Goal: Task Accomplishment & Management: Manage account settings

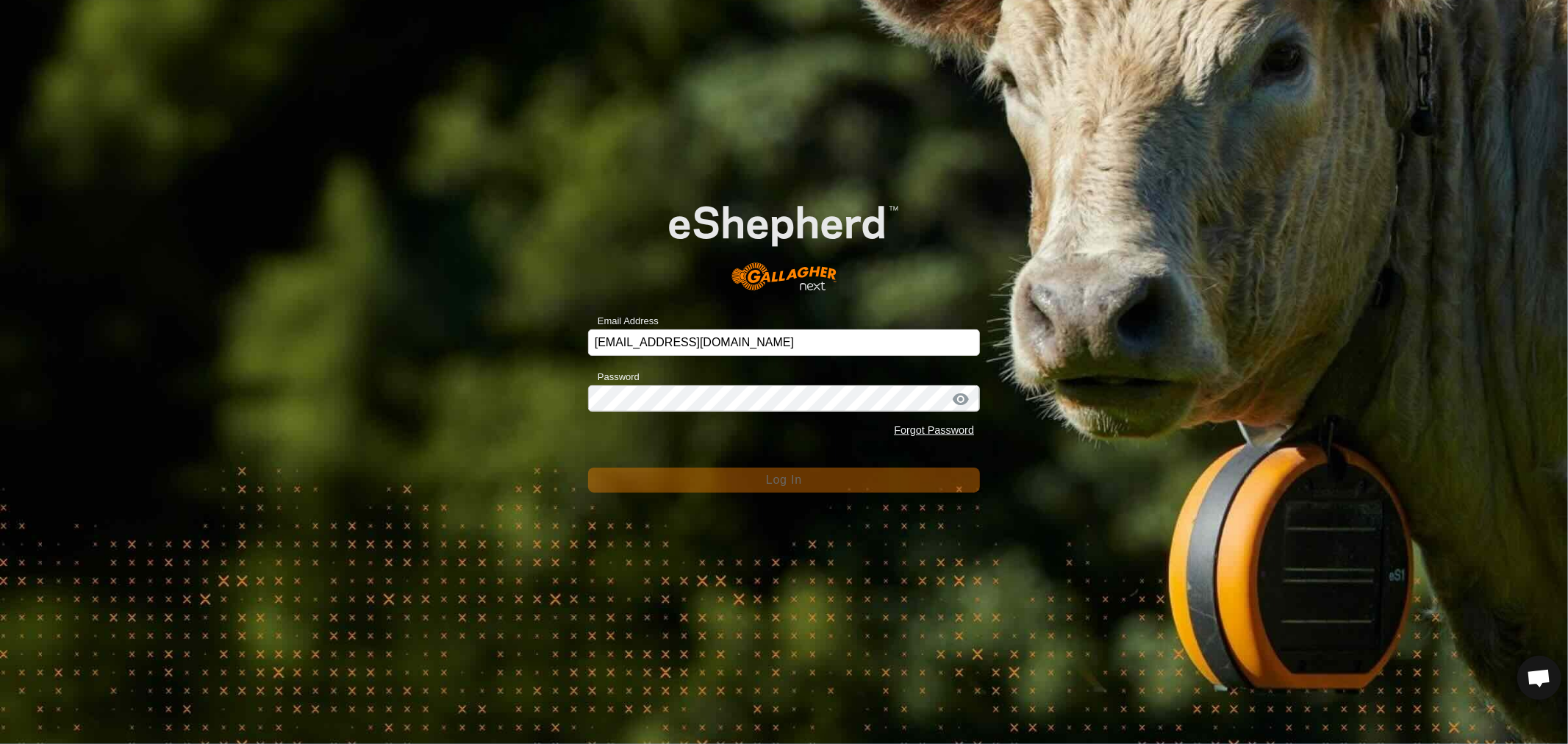
scroll to position [283, 0]
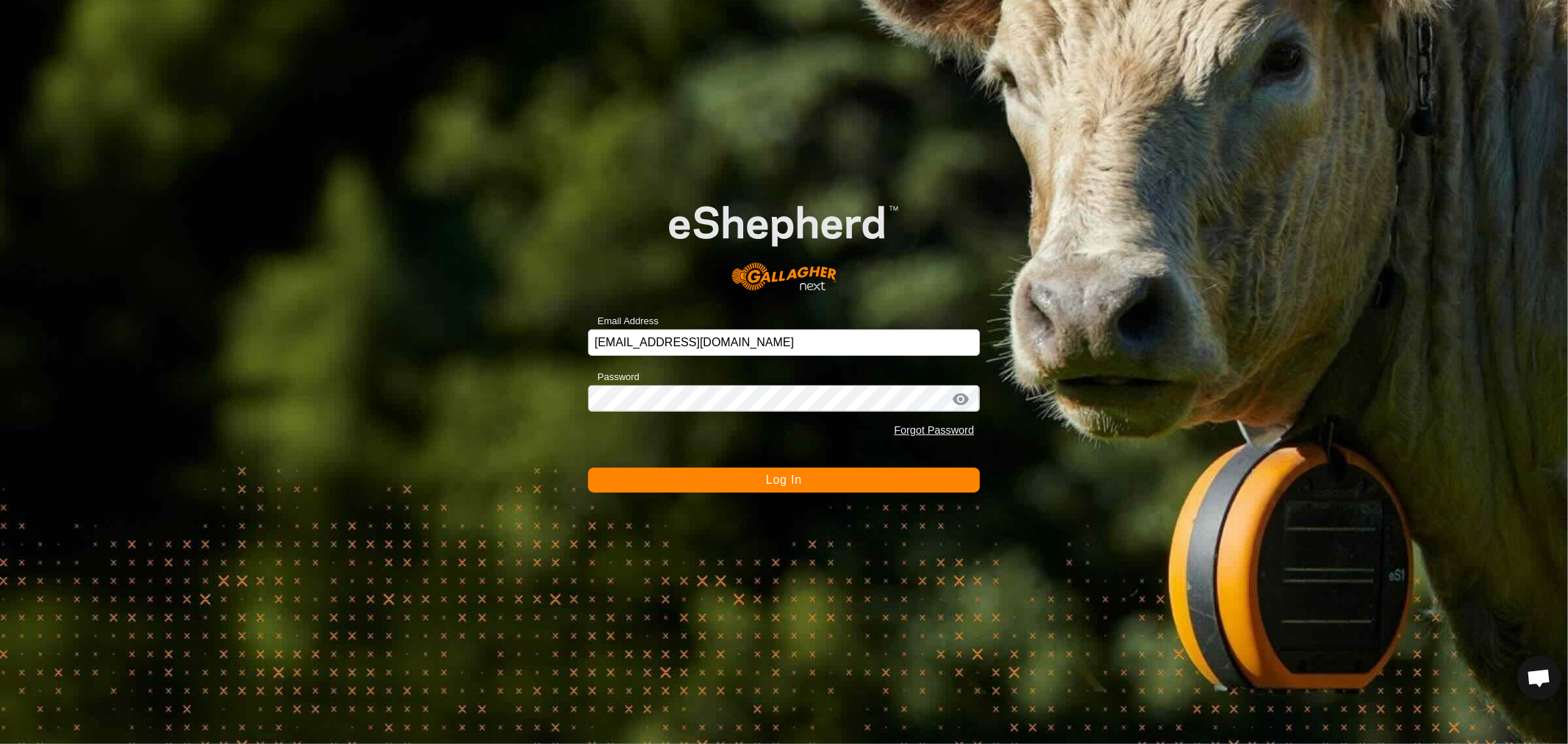
click at [773, 476] on span "Log In" at bounding box center [784, 480] width 36 height 13
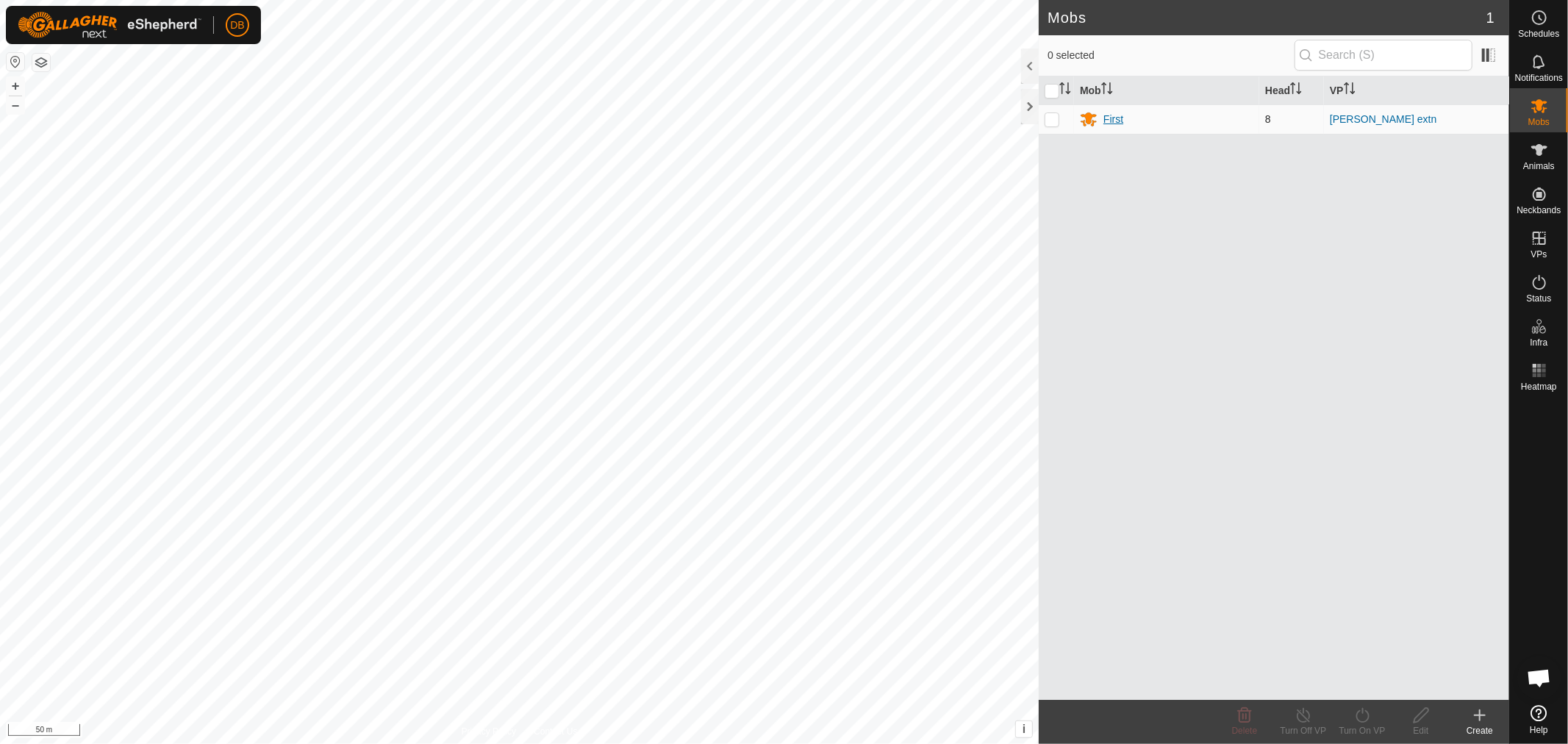
click at [1121, 113] on div "First" at bounding box center [1113, 119] width 20 height 15
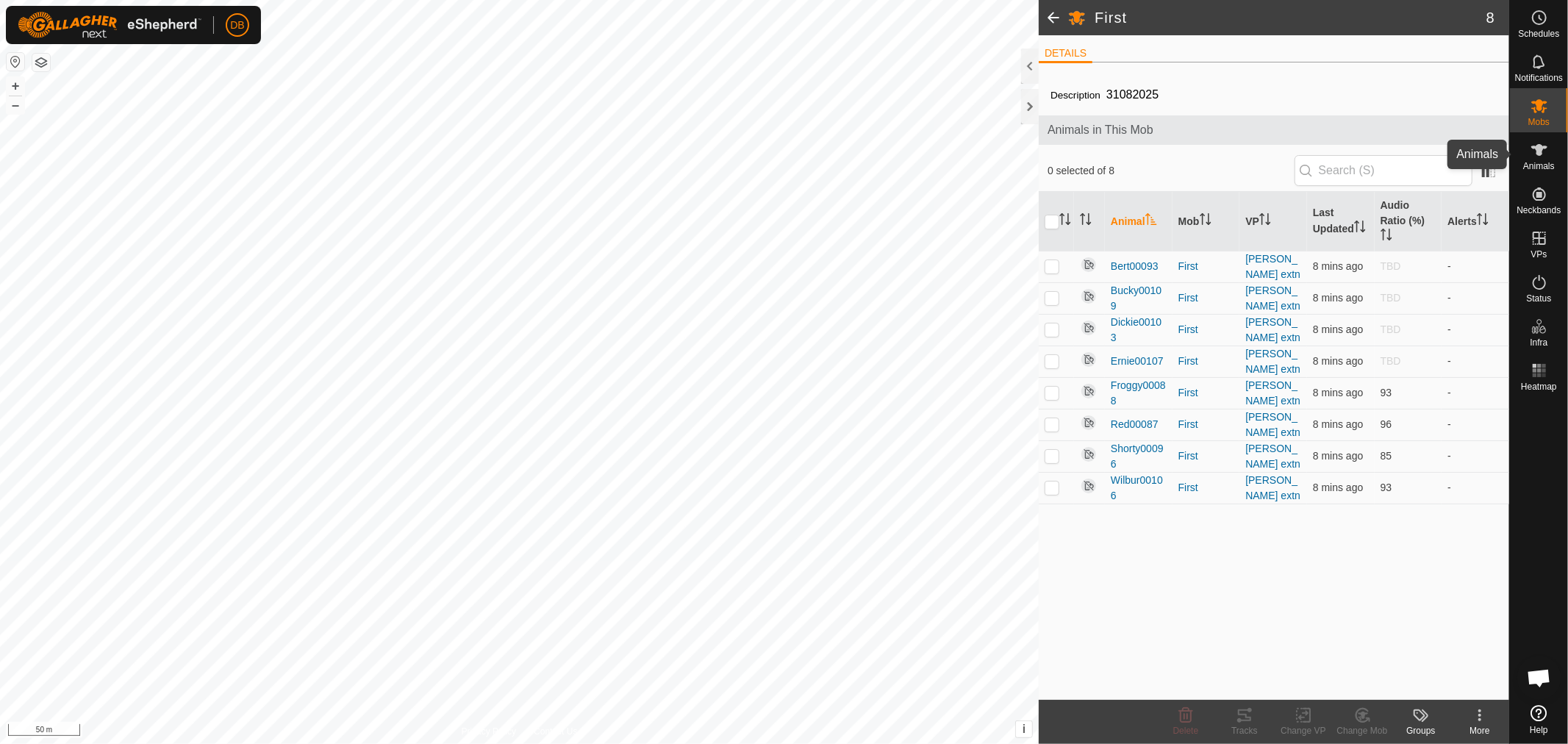
click at [1544, 163] on span "Animals" at bounding box center [1539, 166] width 32 height 9
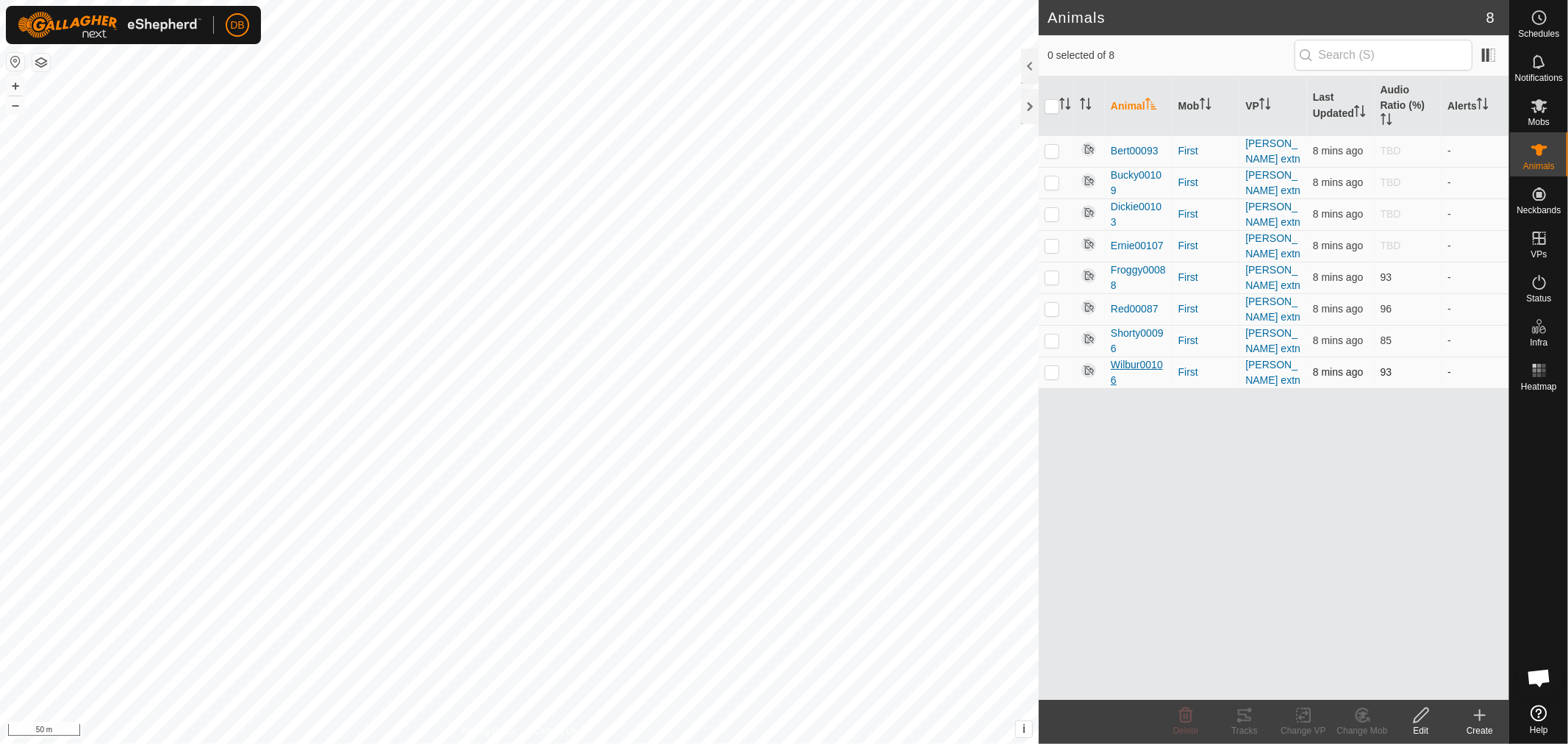
click at [1125, 358] on span "Wilbur00106" at bounding box center [1139, 372] width 56 height 31
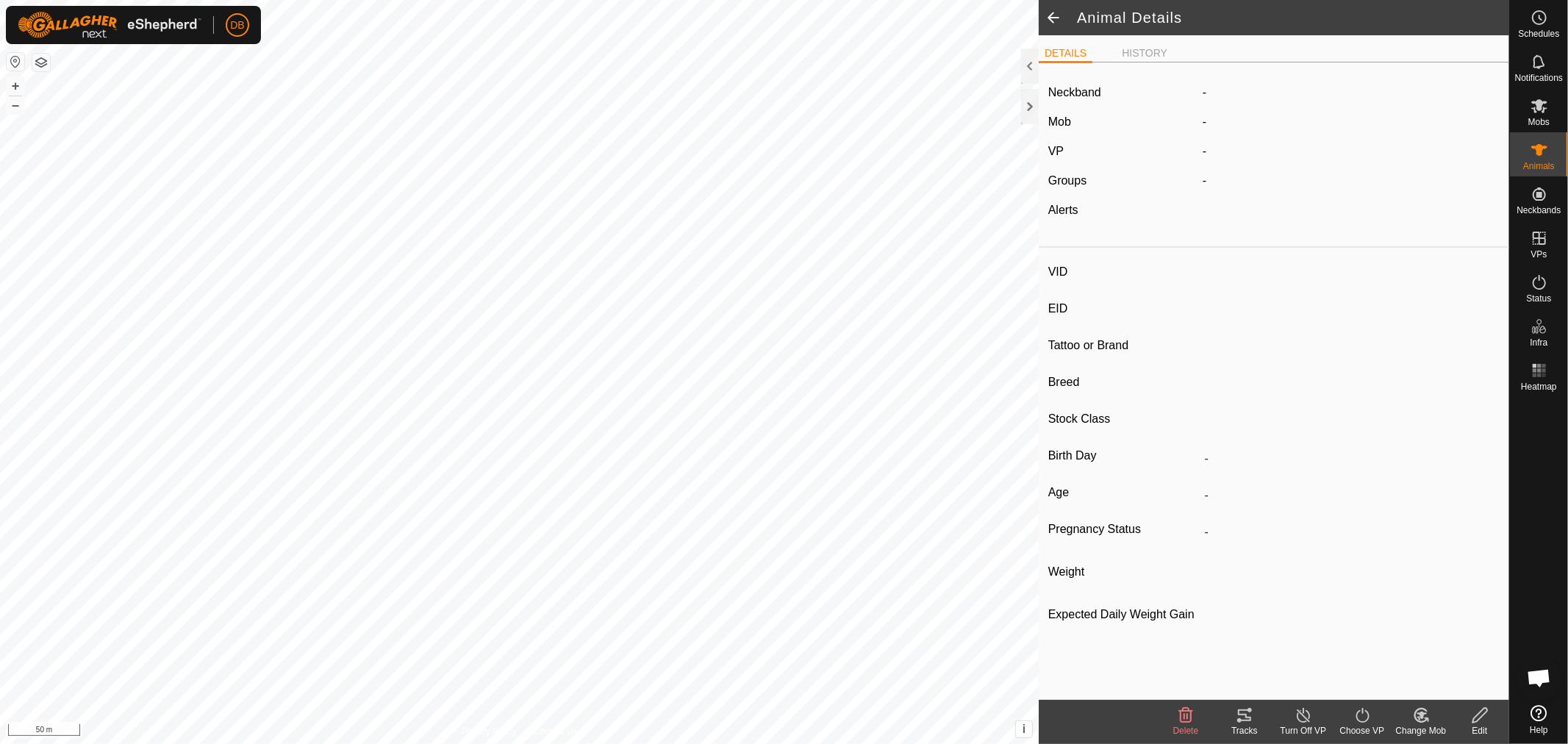
type input "Wilbur00106"
type input "-"
type input "Red Pole"
type input "-"
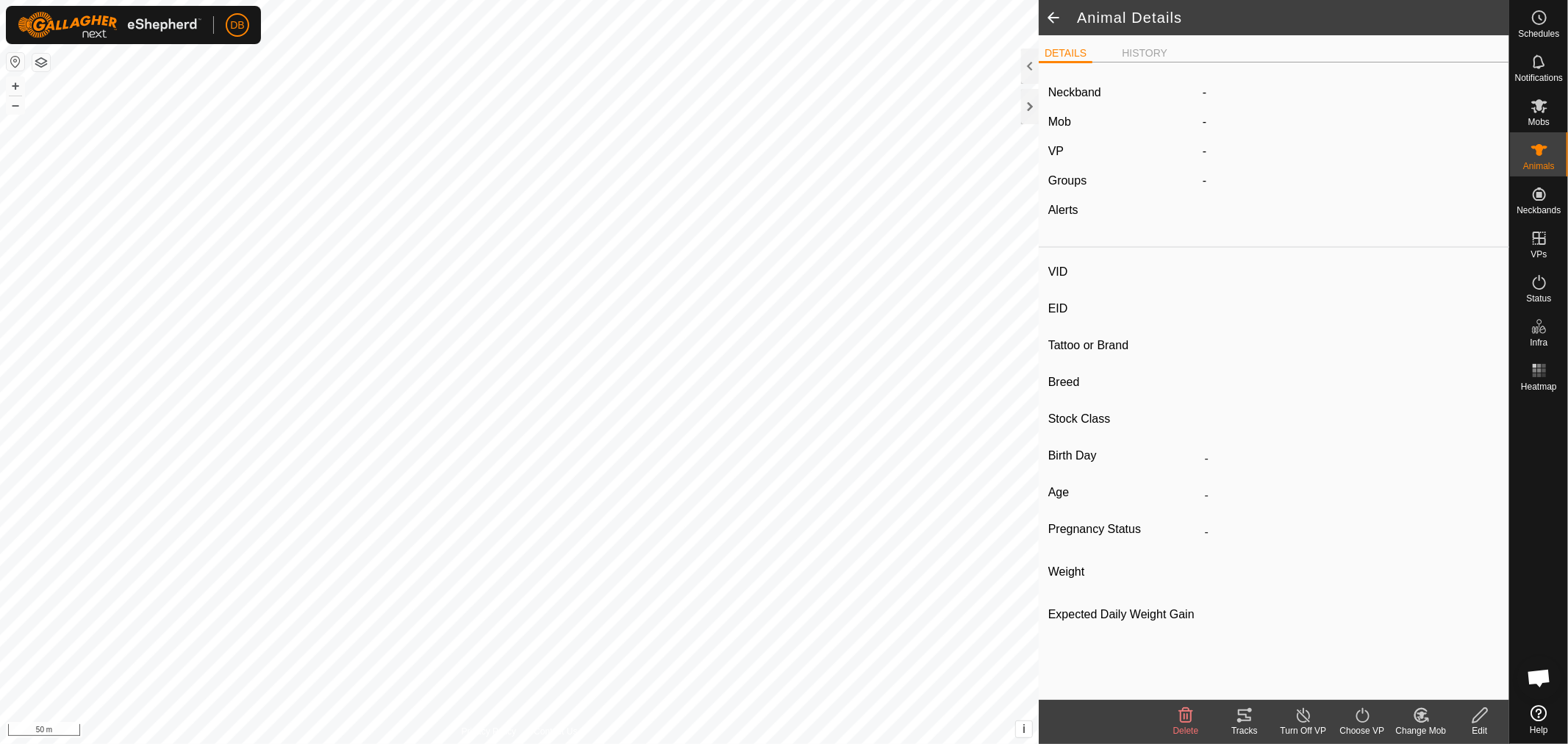
type input "0 kg"
type input "-"
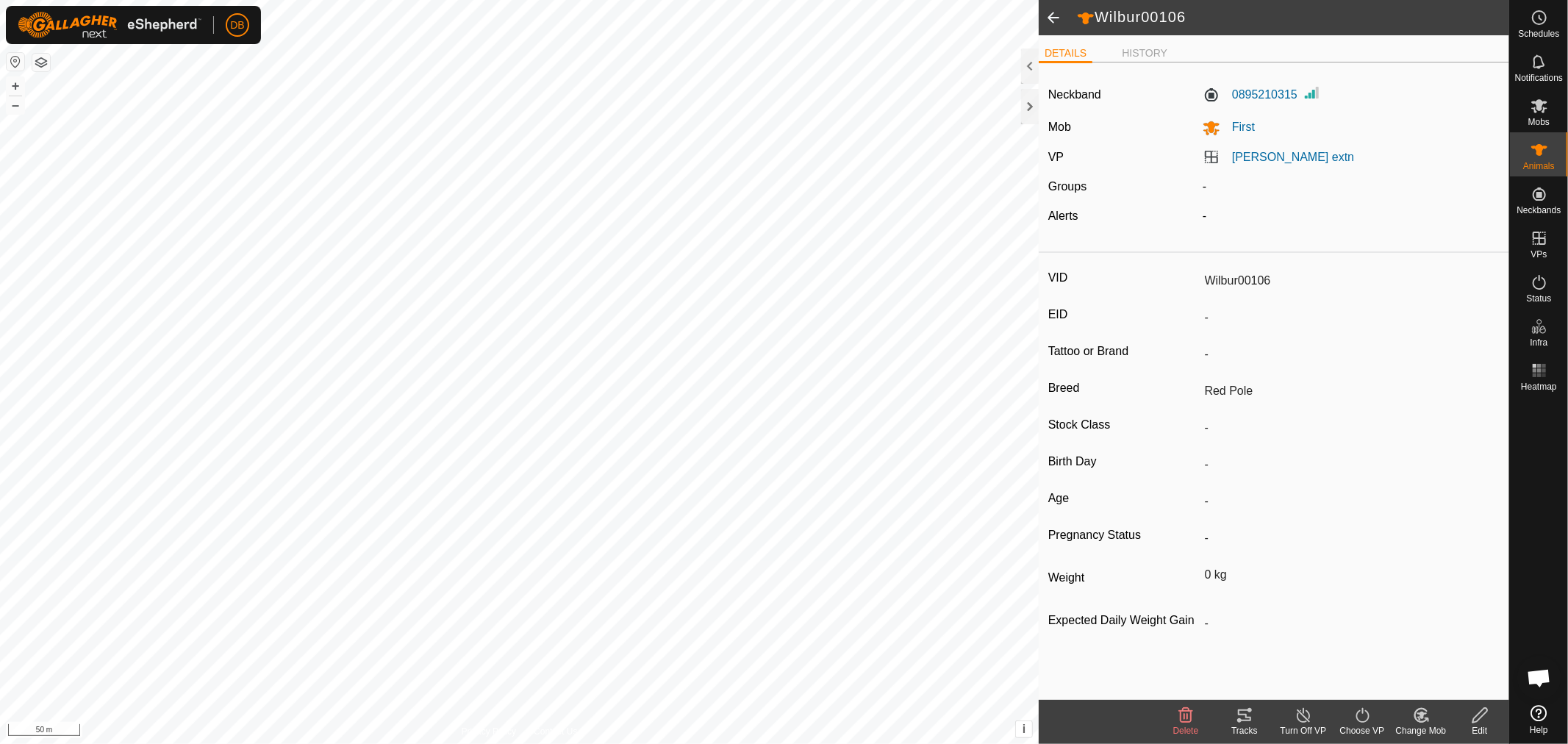
click at [1478, 718] on icon at bounding box center [1480, 715] width 18 height 17
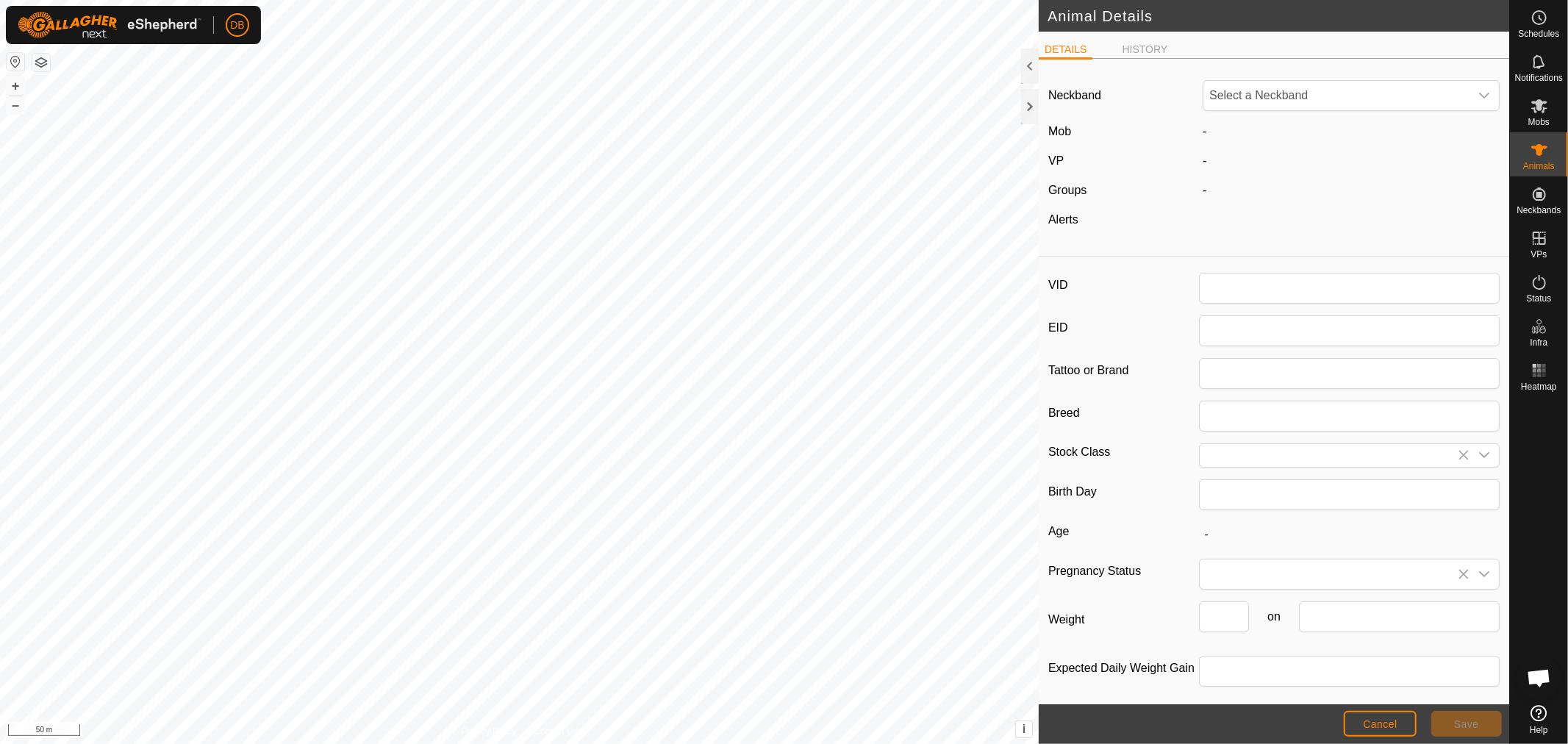
type input "Wilbur00106"
type input "Red Pole"
type input "0"
click at [1154, 39] on li "HISTORY" at bounding box center [1144, 47] width 57 height 17
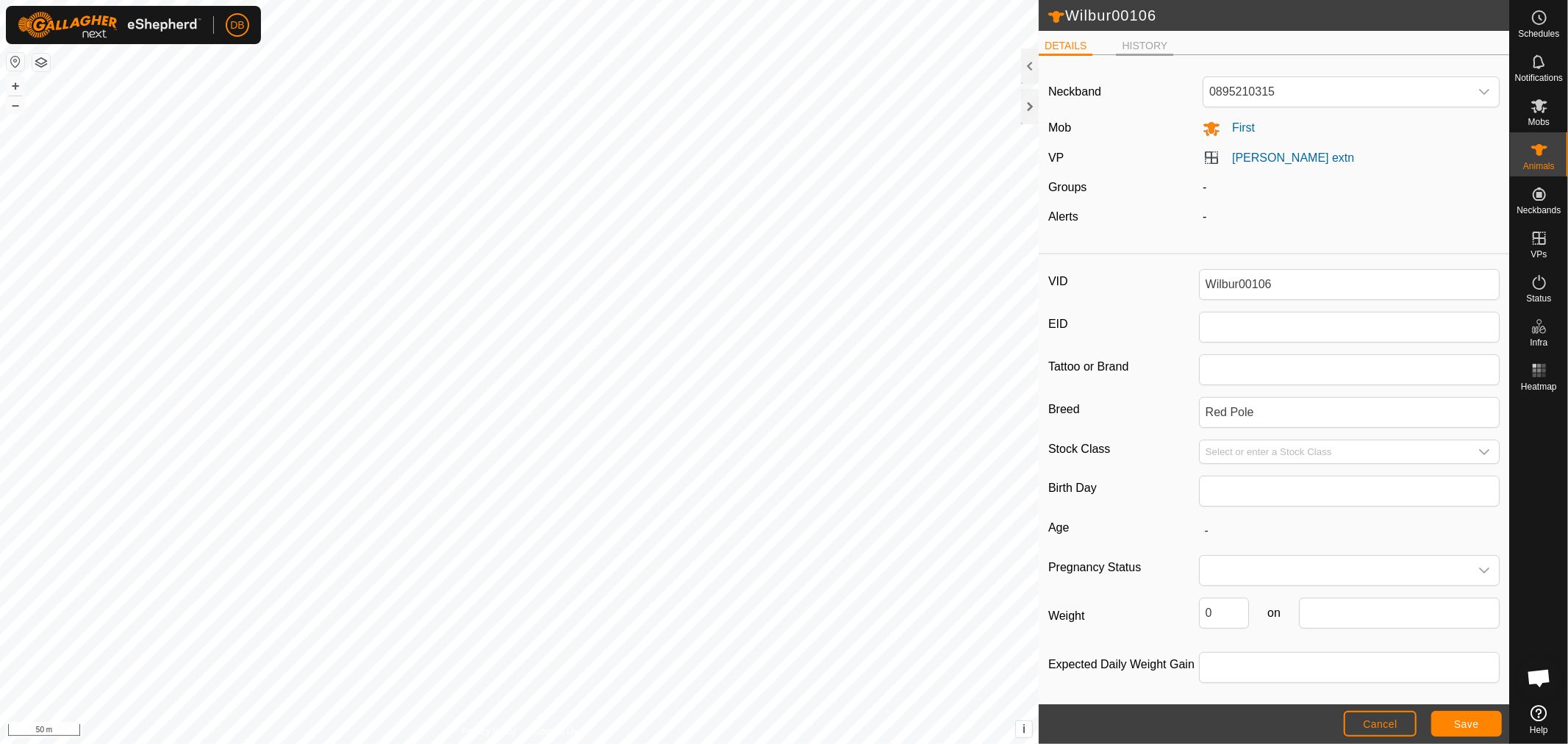
scroll to position [0, 0]
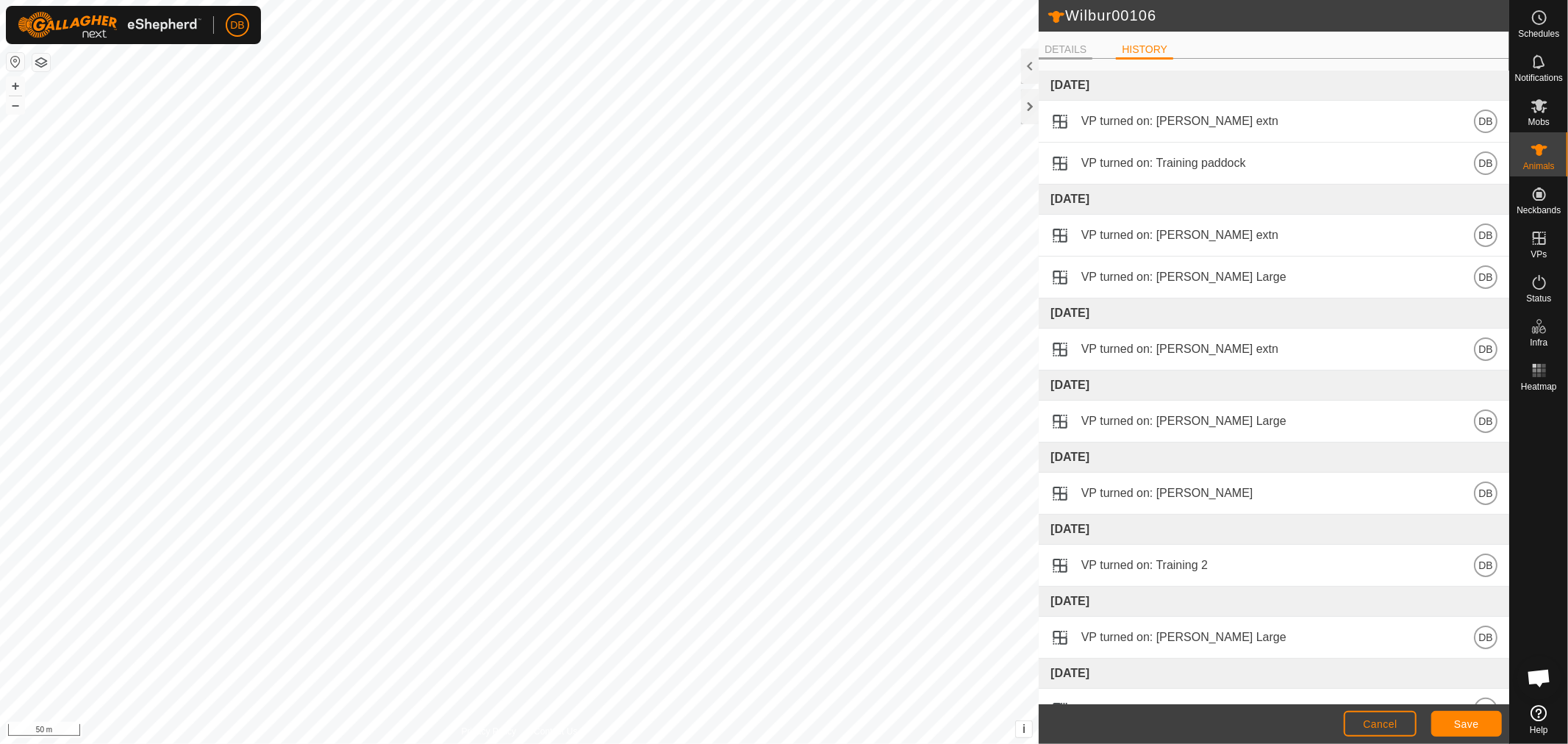
click at [1061, 50] on li "DETAILS" at bounding box center [1065, 50] width 54 height 17
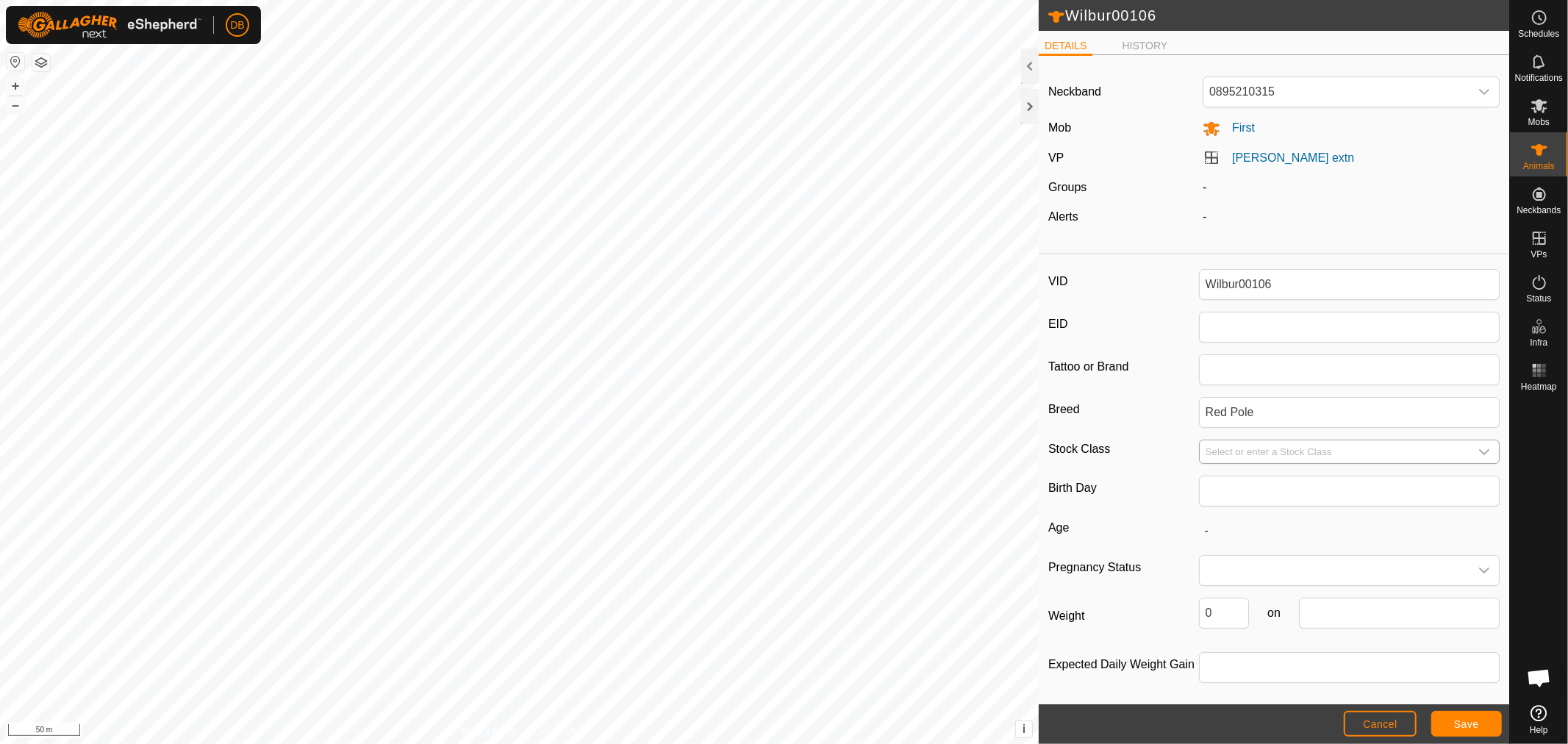
scroll to position [5, 0]
click at [1387, 721] on span "Cancel" at bounding box center [1380, 724] width 35 height 12
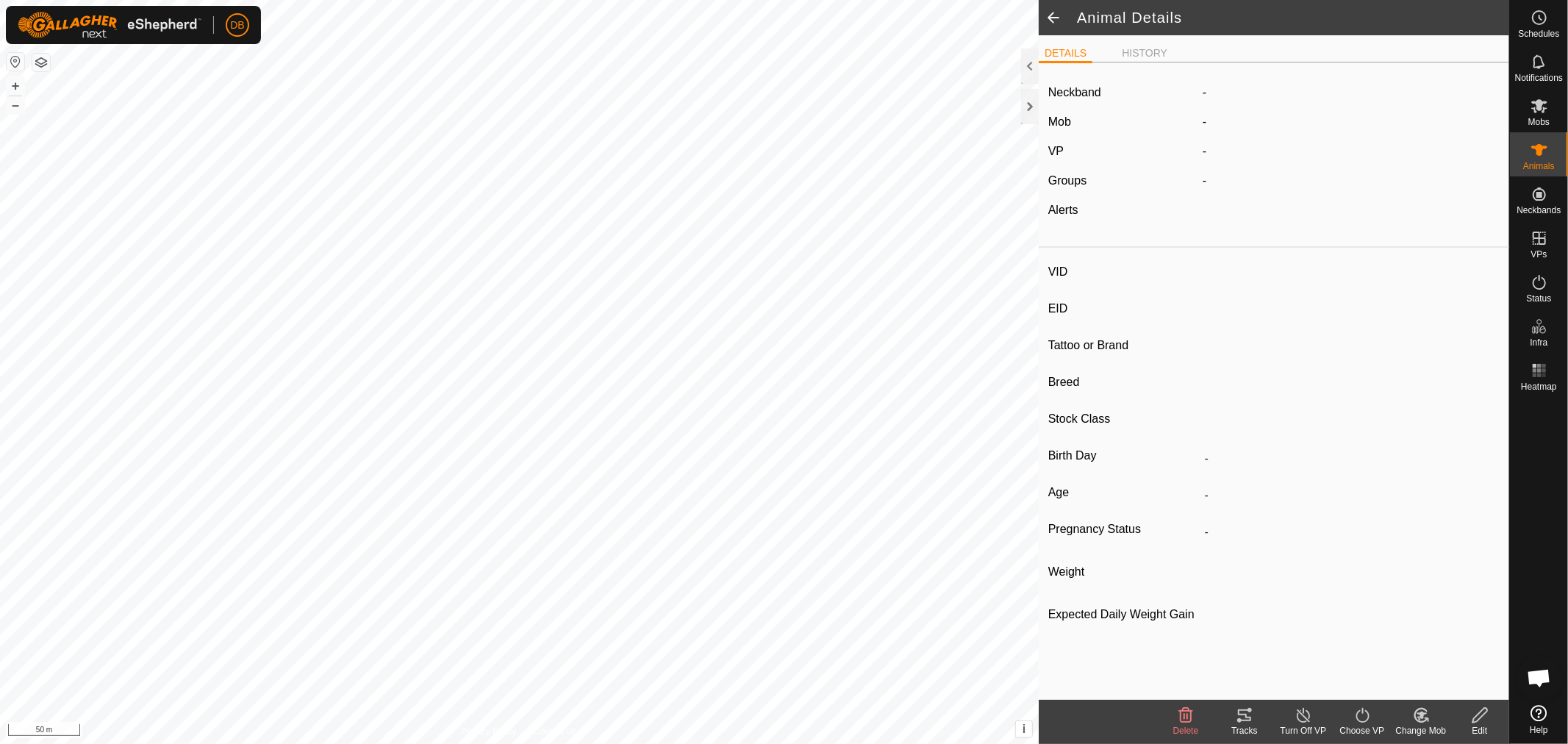
type input "Wilbur00106"
type input "-"
type input "Red Pole"
type input "-"
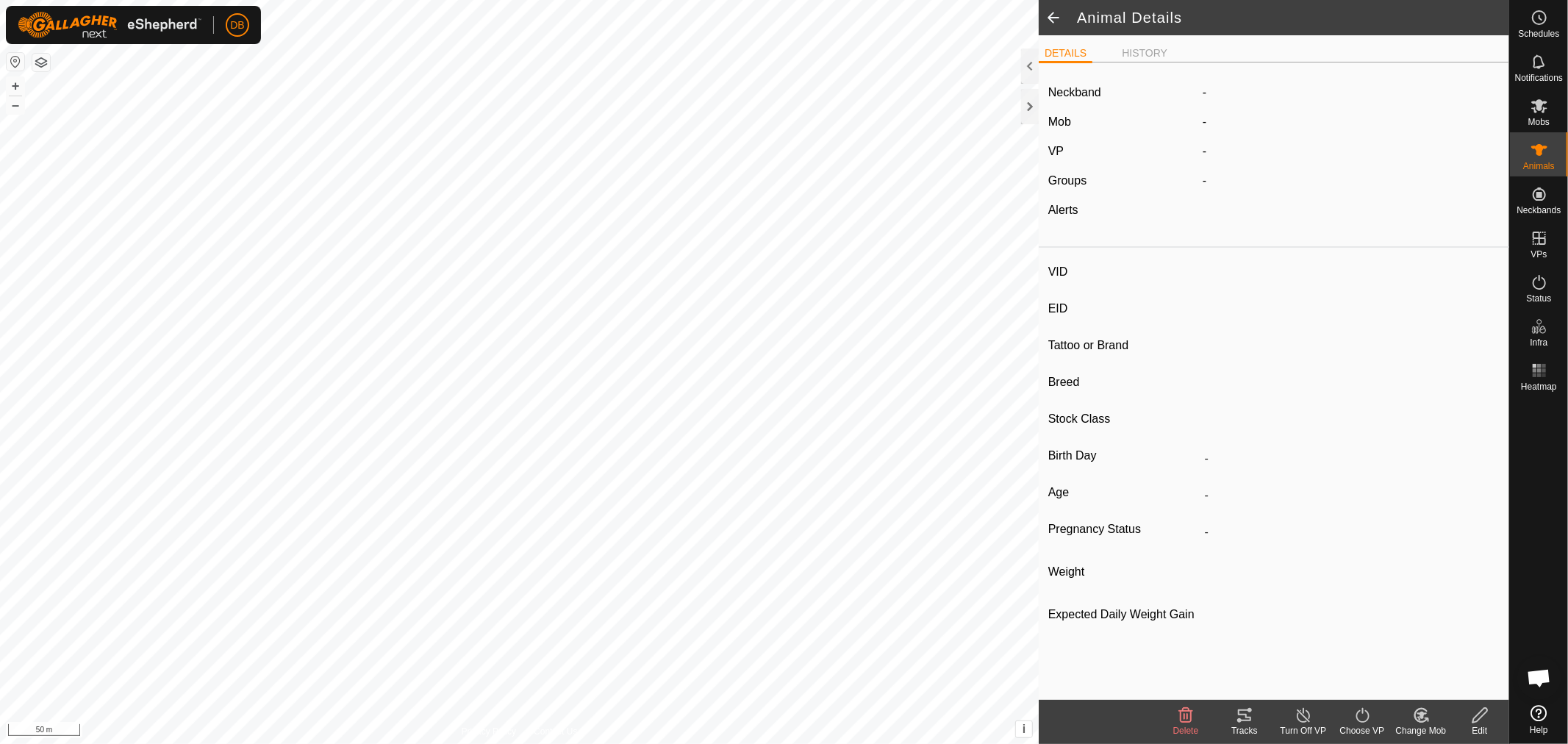
type input "0 kg"
type input "-"
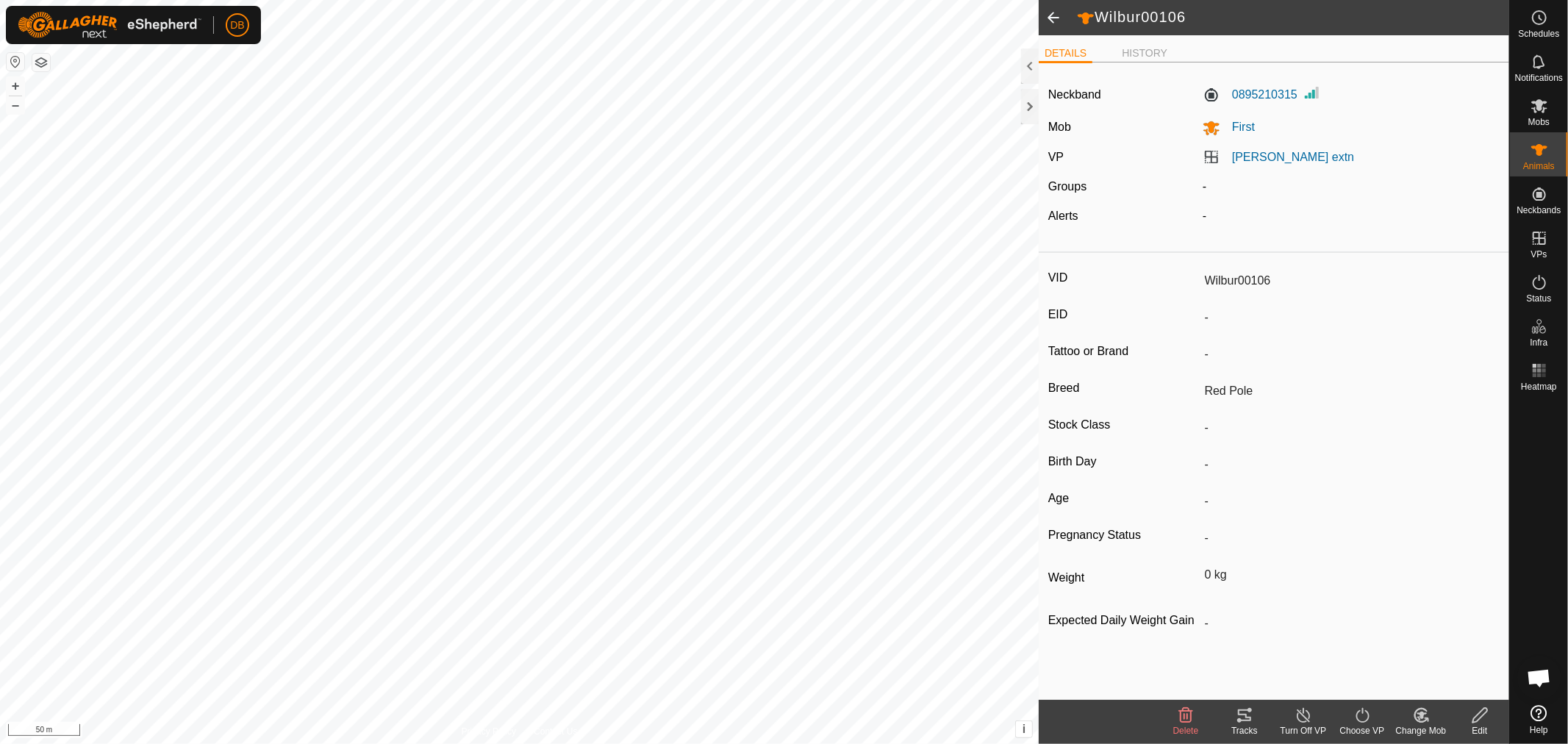
click at [1053, 18] on span at bounding box center [1053, 17] width 29 height 36
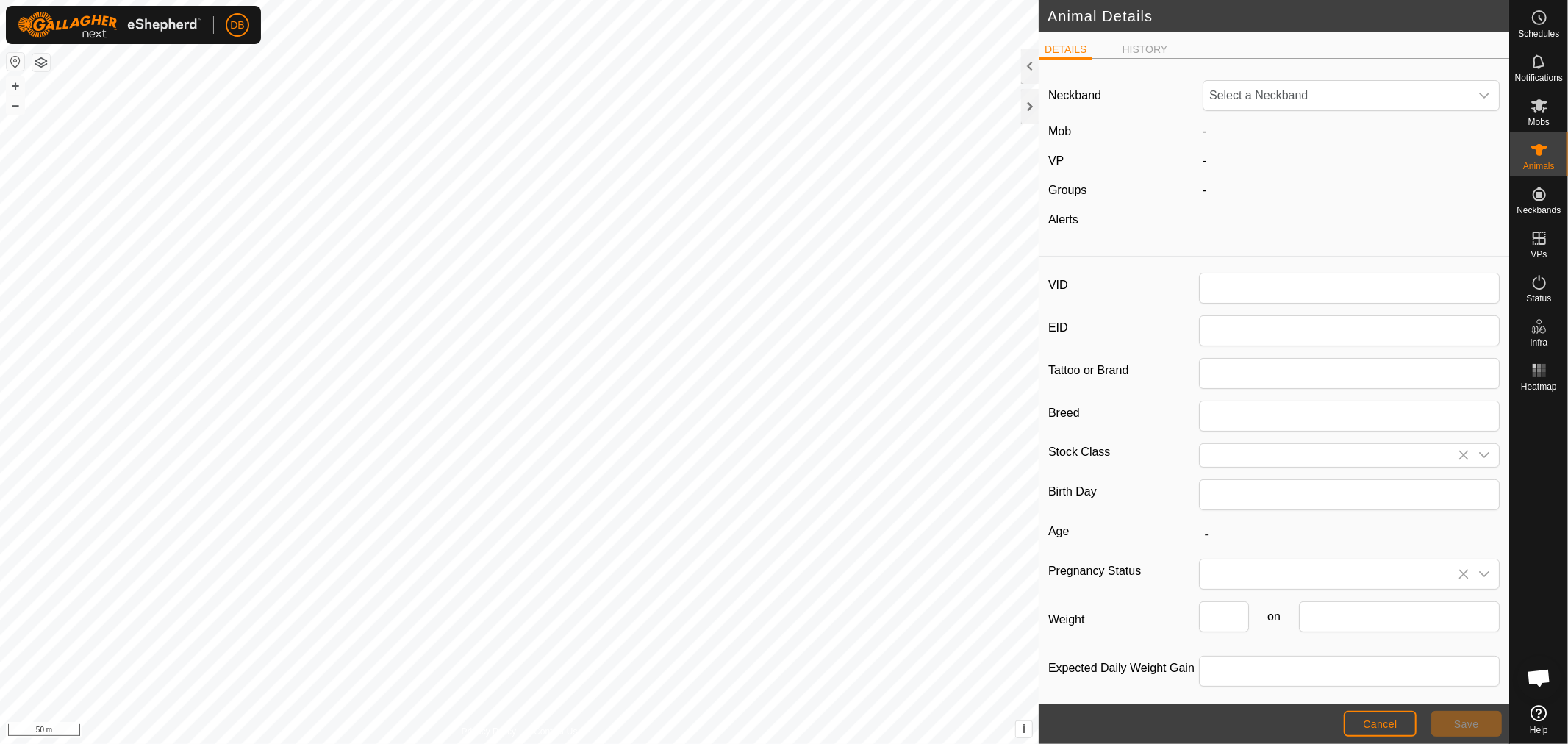
type input "Wilbur00106"
type input "Red Pole"
type input "0"
click at [1378, 714] on button "Cancel" at bounding box center [1380, 724] width 73 height 26
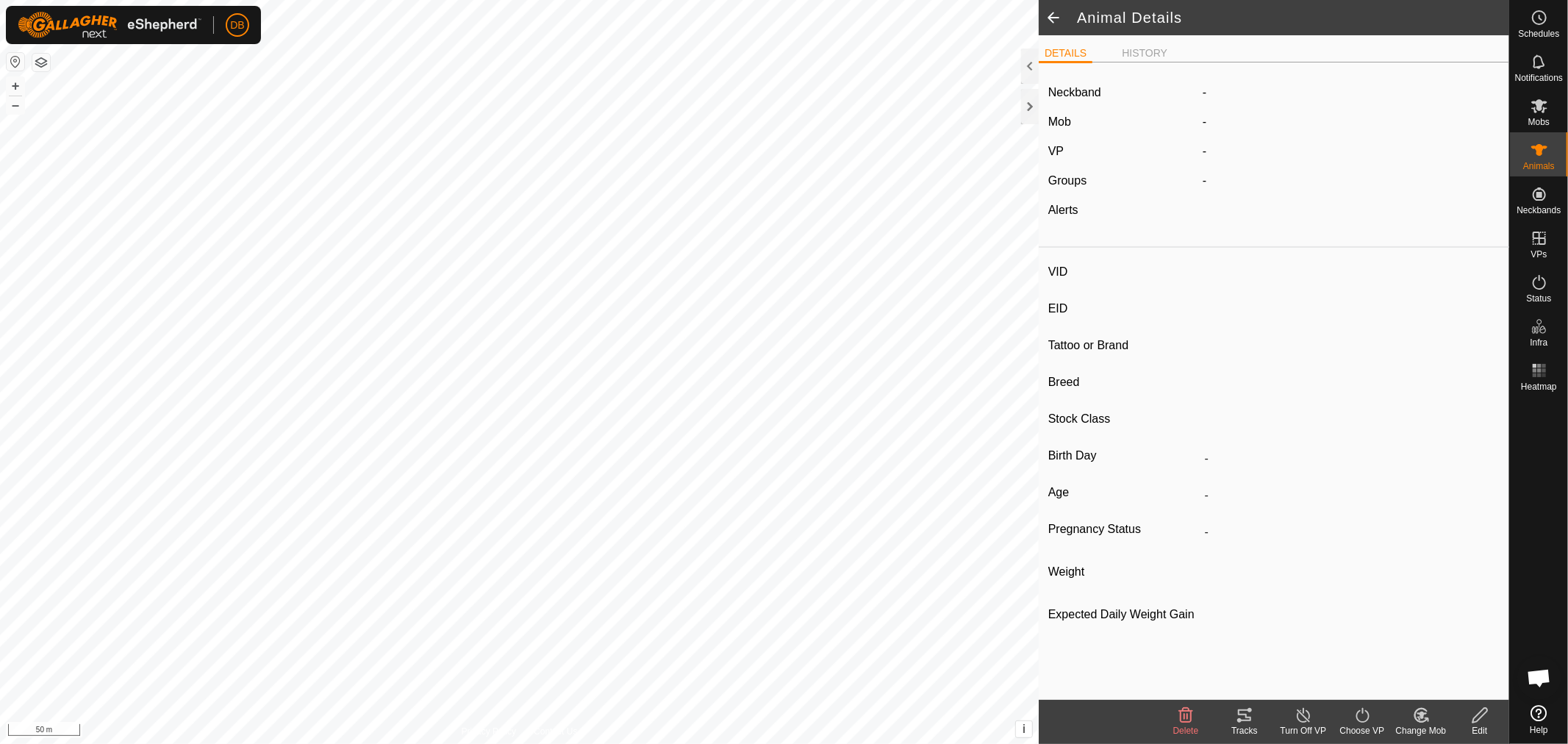
type input "Wilbur00106"
type input "-"
type input "Red Pole"
type input "-"
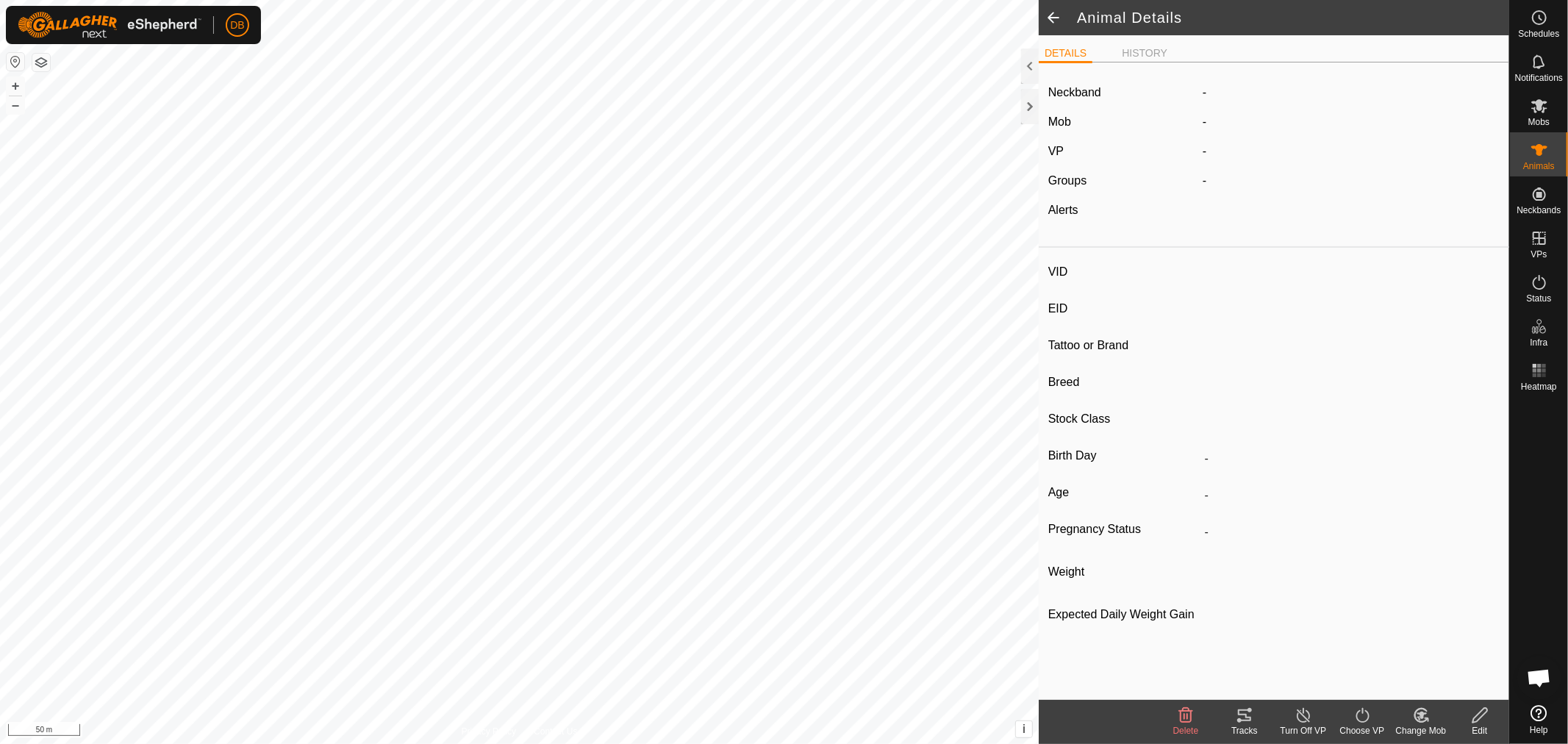
type input "0 kg"
type input "-"
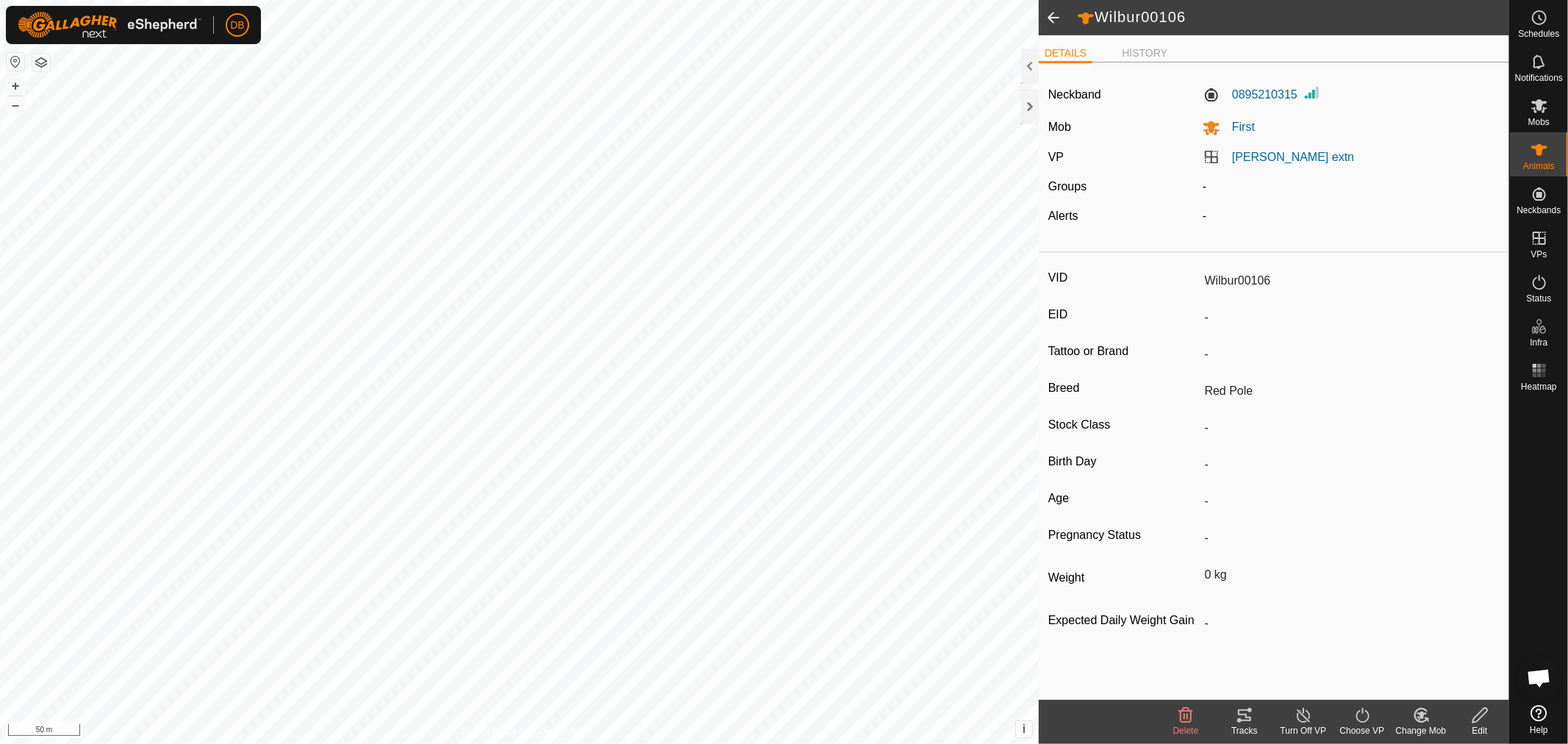
click at [1051, 11] on span at bounding box center [1053, 17] width 29 height 36
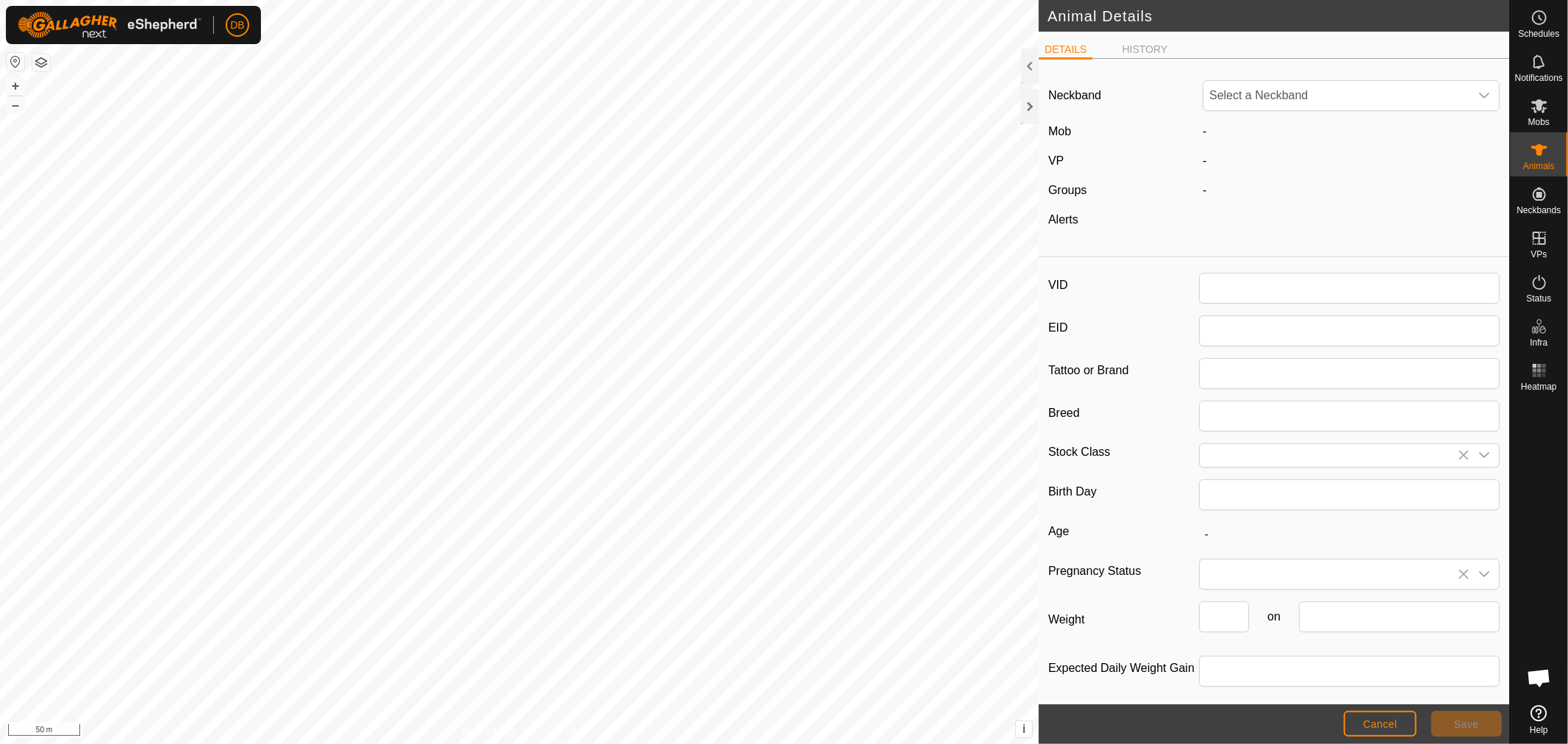
type input "Wilbur00106"
type input "Red Pole"
type input "0"
click at [1021, 103] on div at bounding box center [1029, 107] width 17 height 36
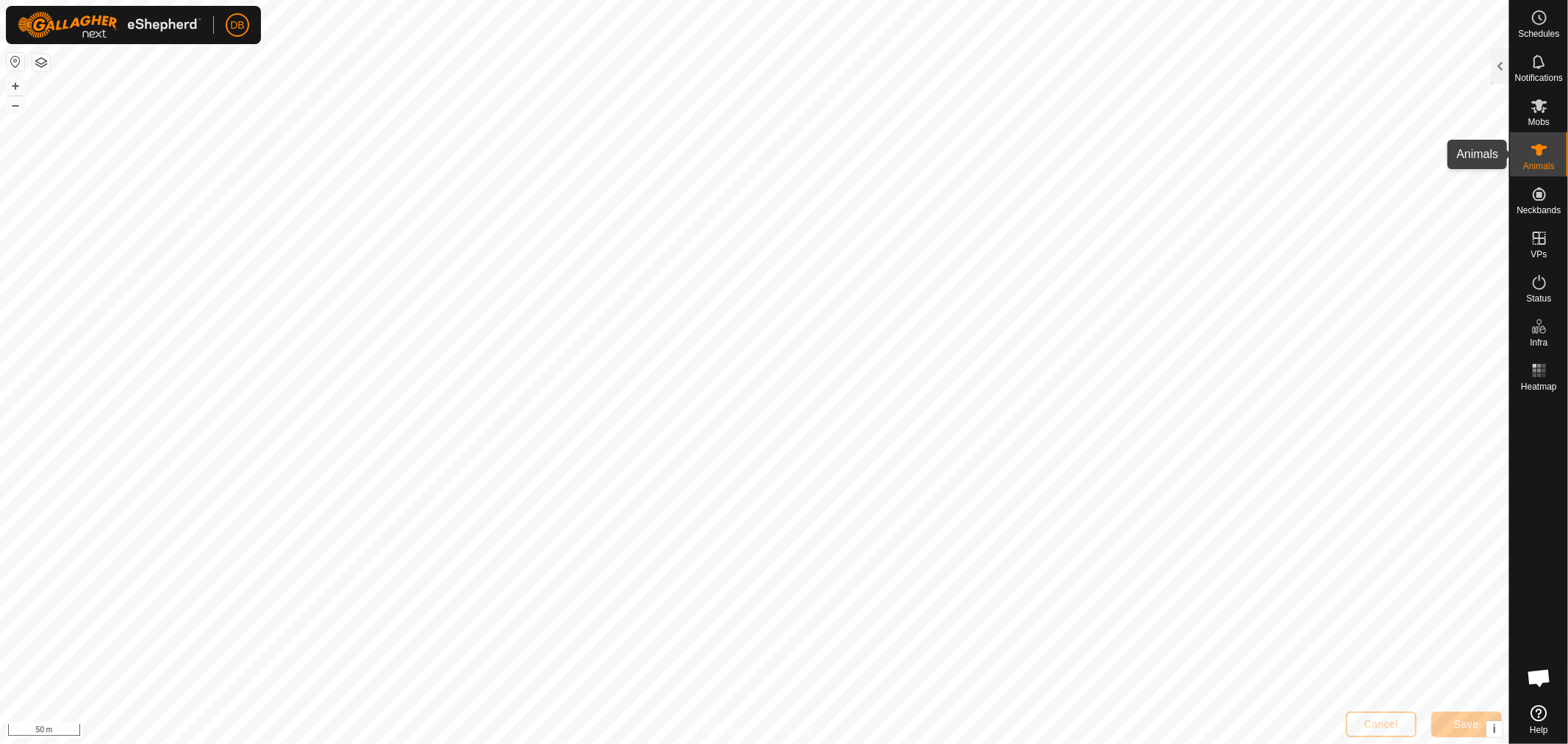
click at [1541, 156] on icon at bounding box center [1539, 150] width 17 height 17
click at [1545, 137] on div "Animals" at bounding box center [1539, 154] width 58 height 44
click at [1505, 60] on div at bounding box center [1500, 66] width 17 height 36
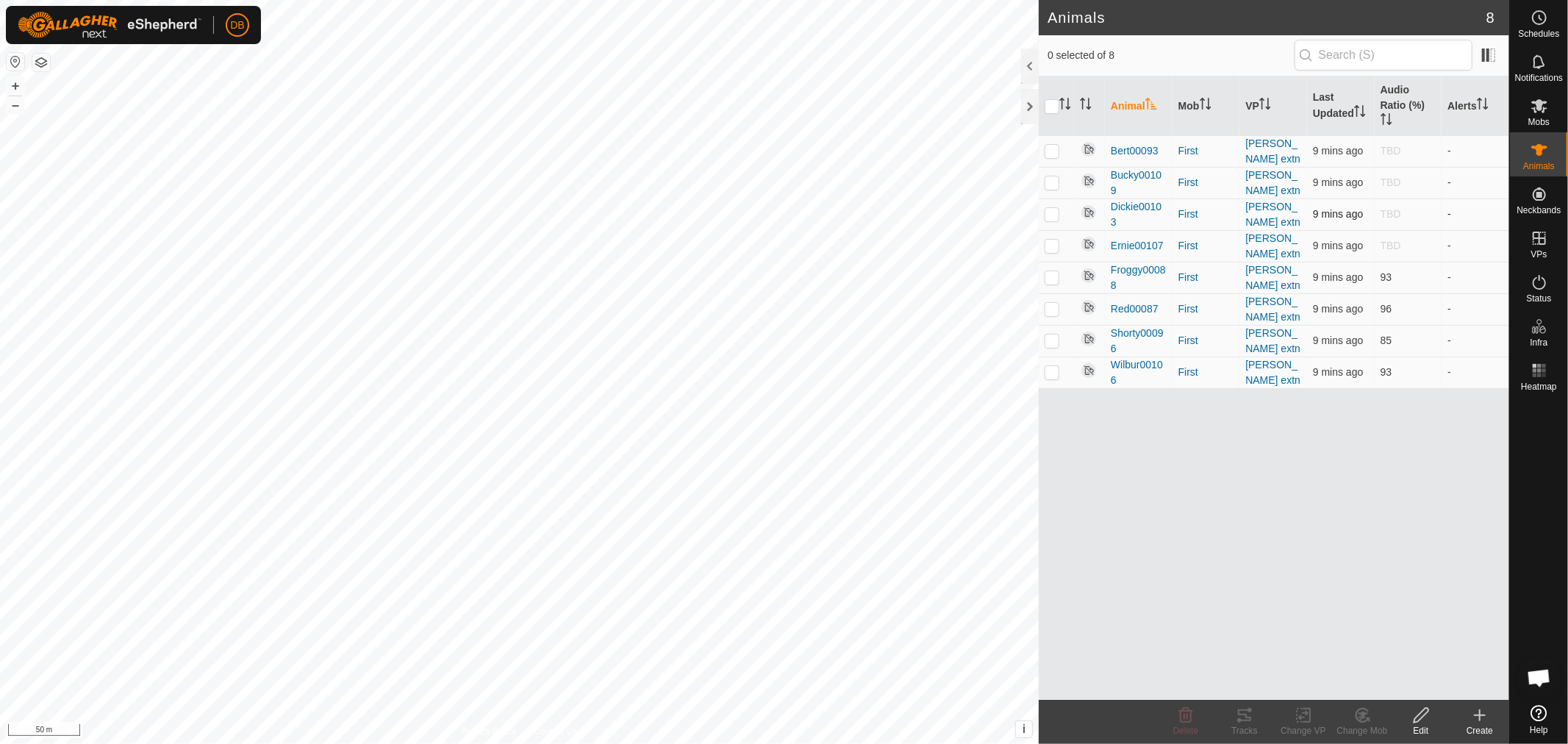
click at [1050, 211] on p-checkbox at bounding box center [1051, 214] width 14 height 12
checkbox input "true"
click at [1424, 713] on icon at bounding box center [1421, 715] width 18 height 17
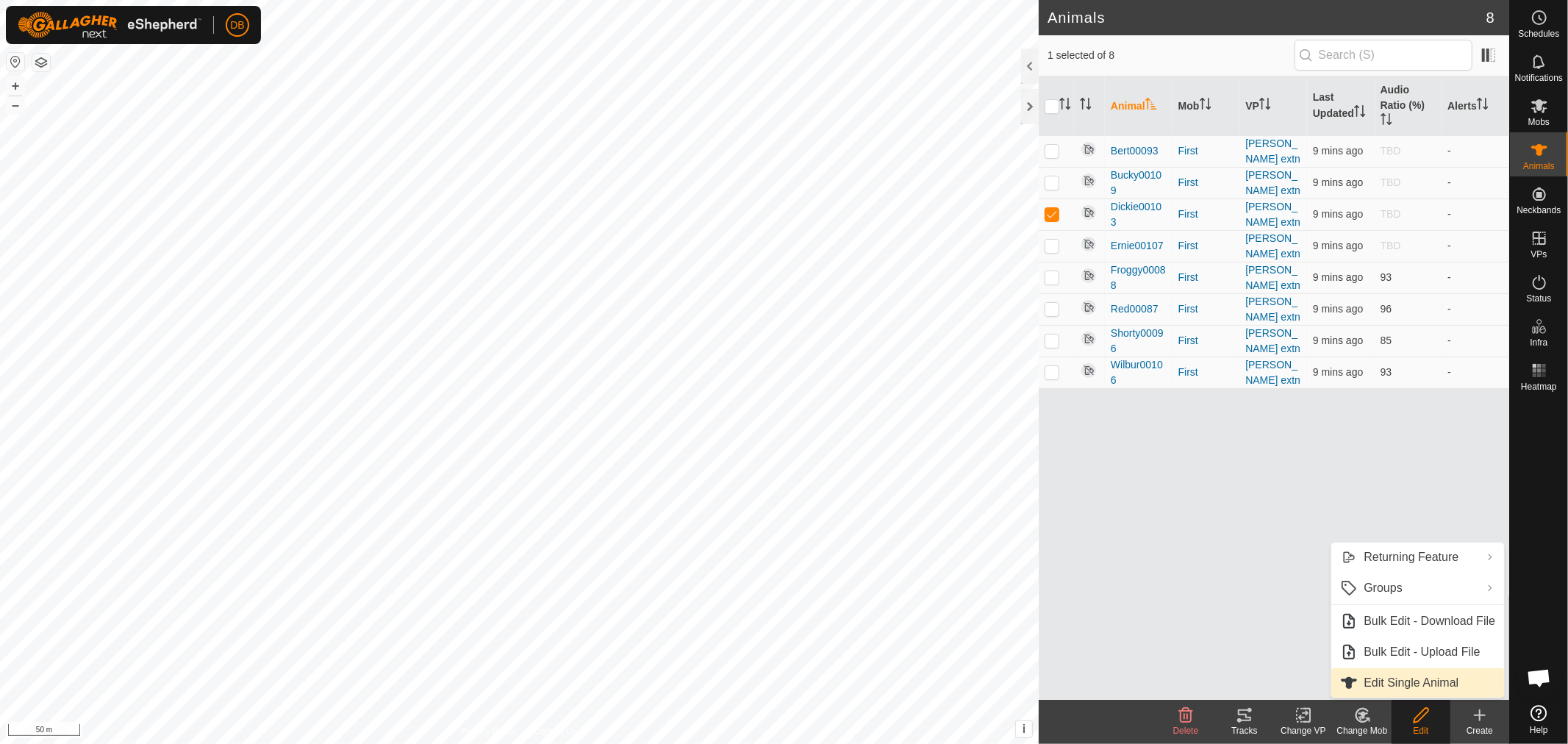
click at [1412, 681] on link "Edit Single Animal" at bounding box center [1418, 683] width 173 height 29
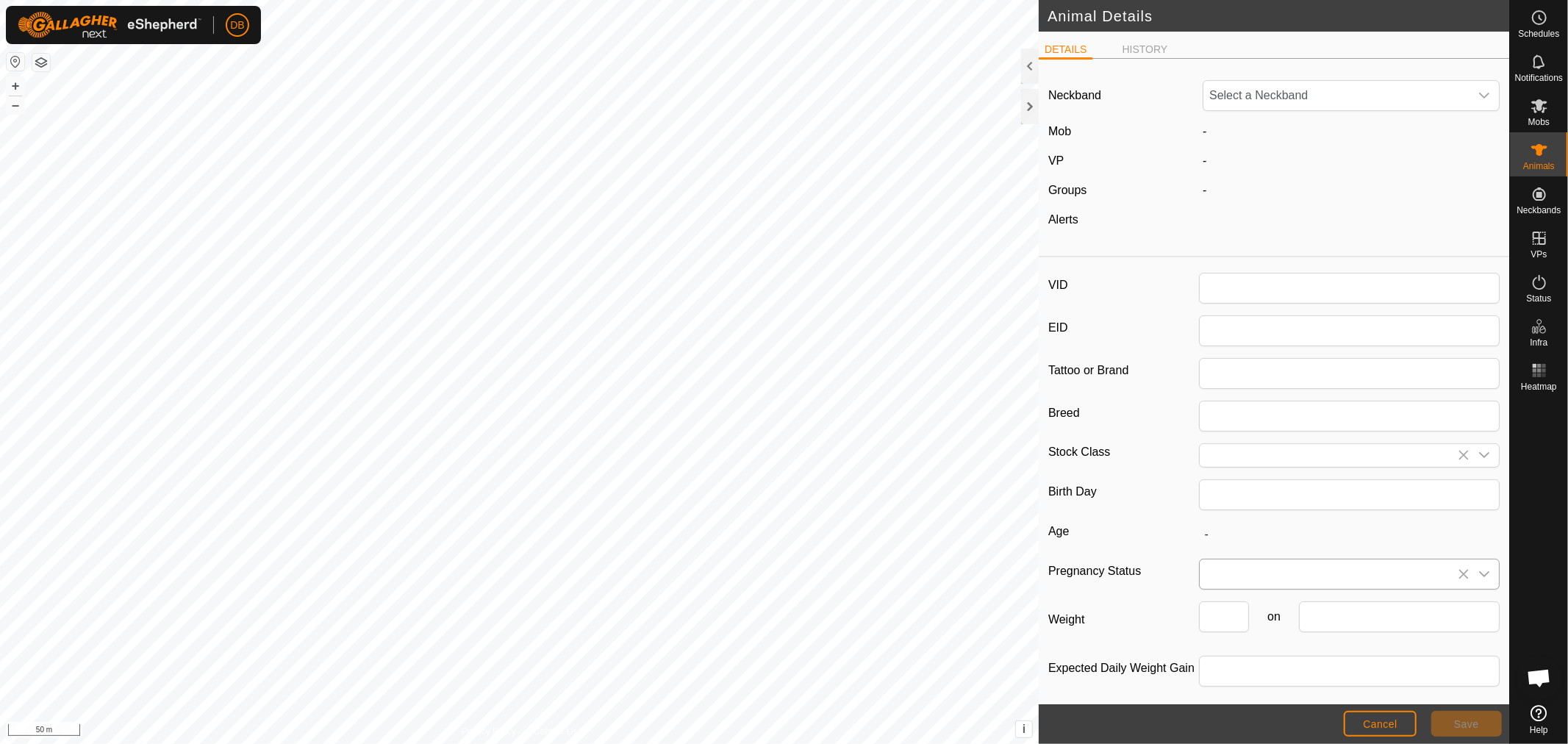
type input "Dickie00103"
type input "Red Pole"
type input "0"
click at [1141, 39] on li "HISTORY" at bounding box center [1144, 47] width 57 height 17
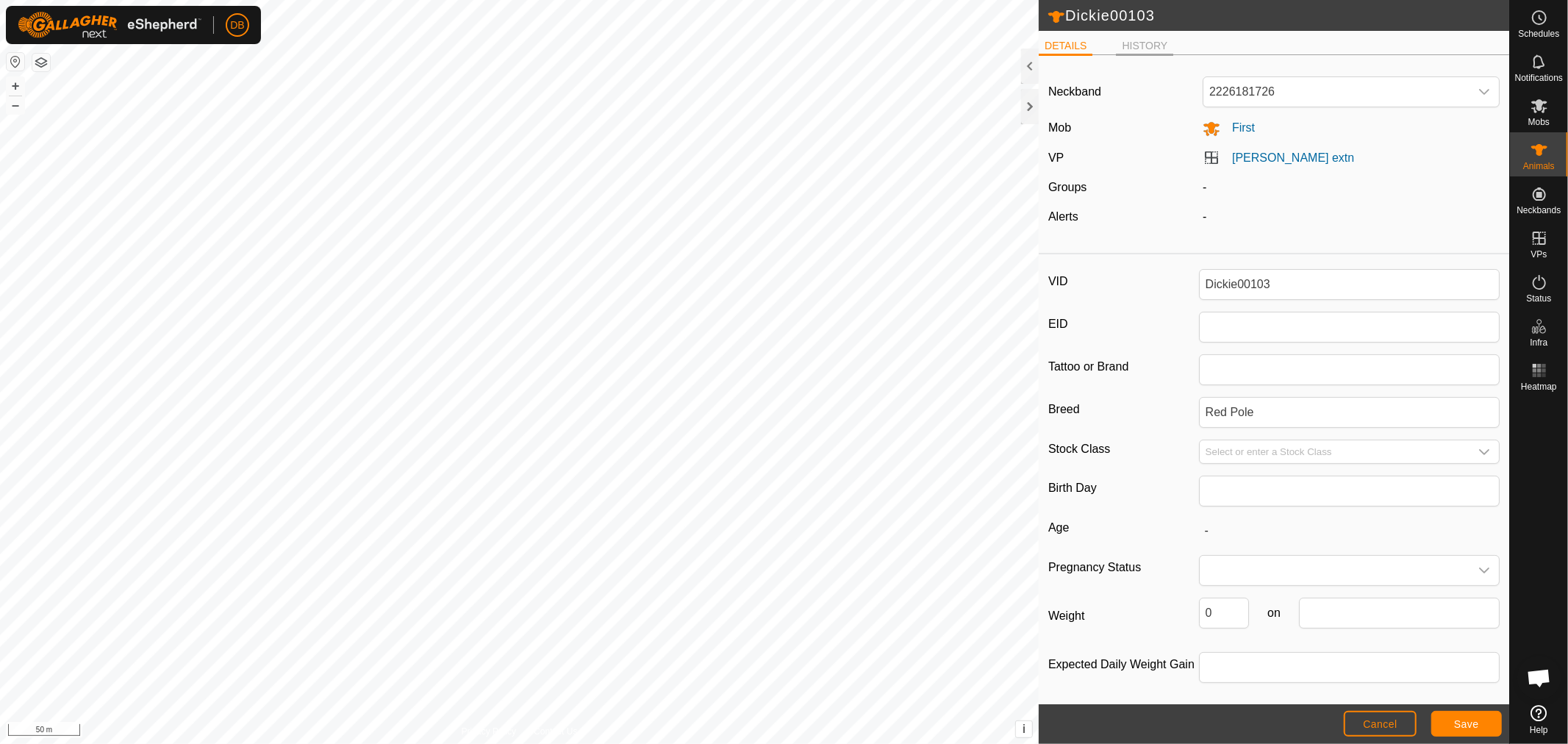
scroll to position [0, 0]
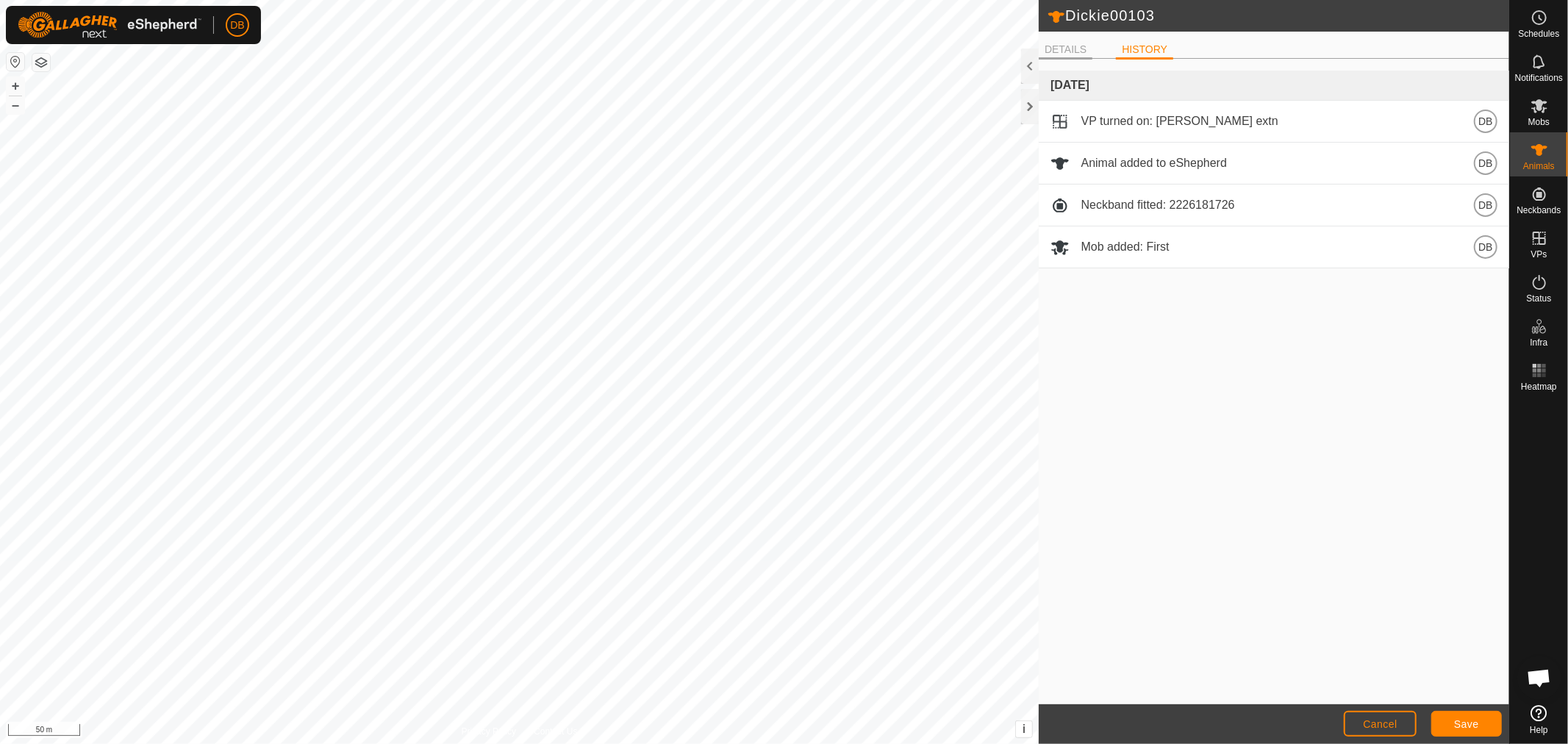
click at [1068, 46] on li "DETAILS" at bounding box center [1065, 50] width 54 height 17
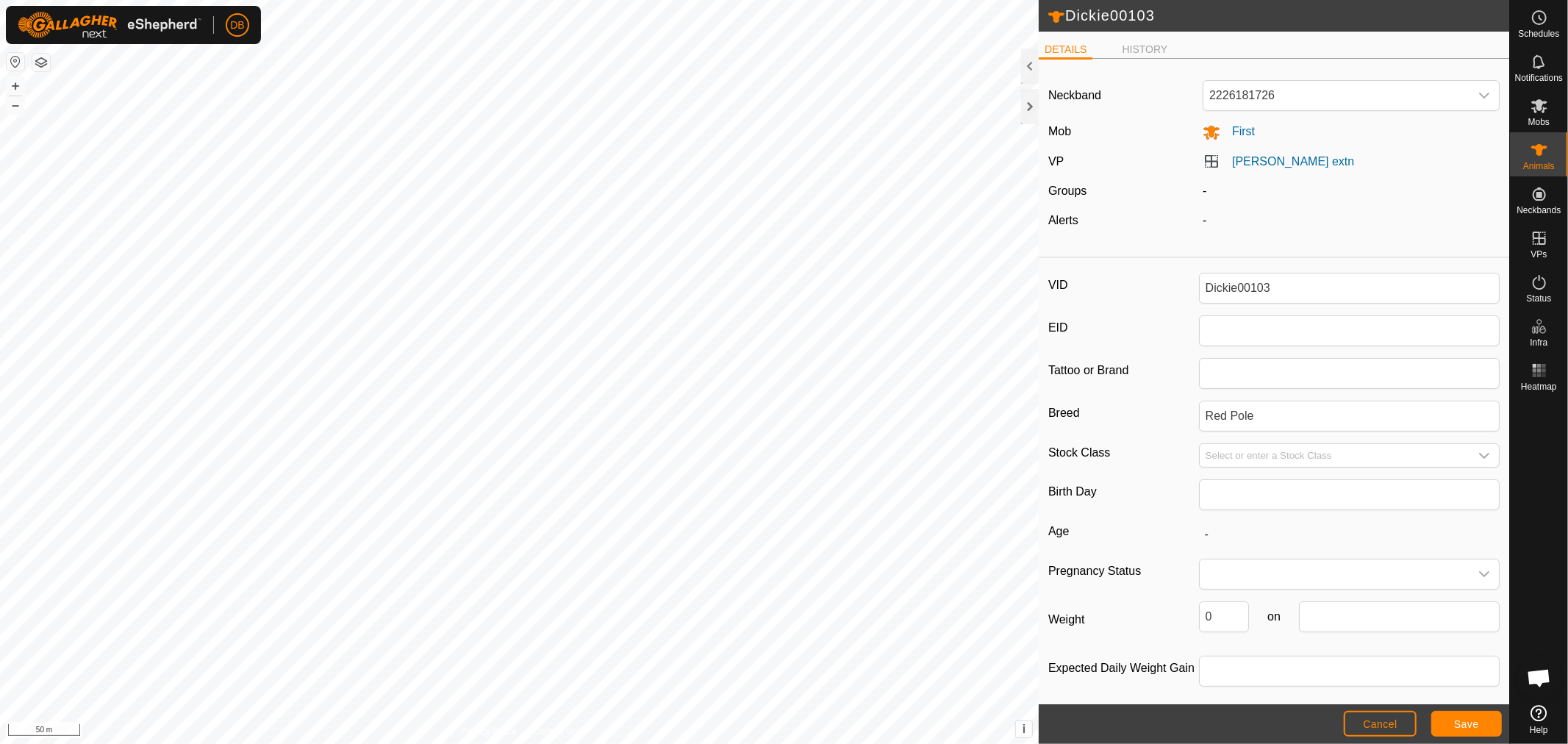
scroll to position [5, 0]
click at [1369, 724] on span "Cancel" at bounding box center [1380, 724] width 35 height 12
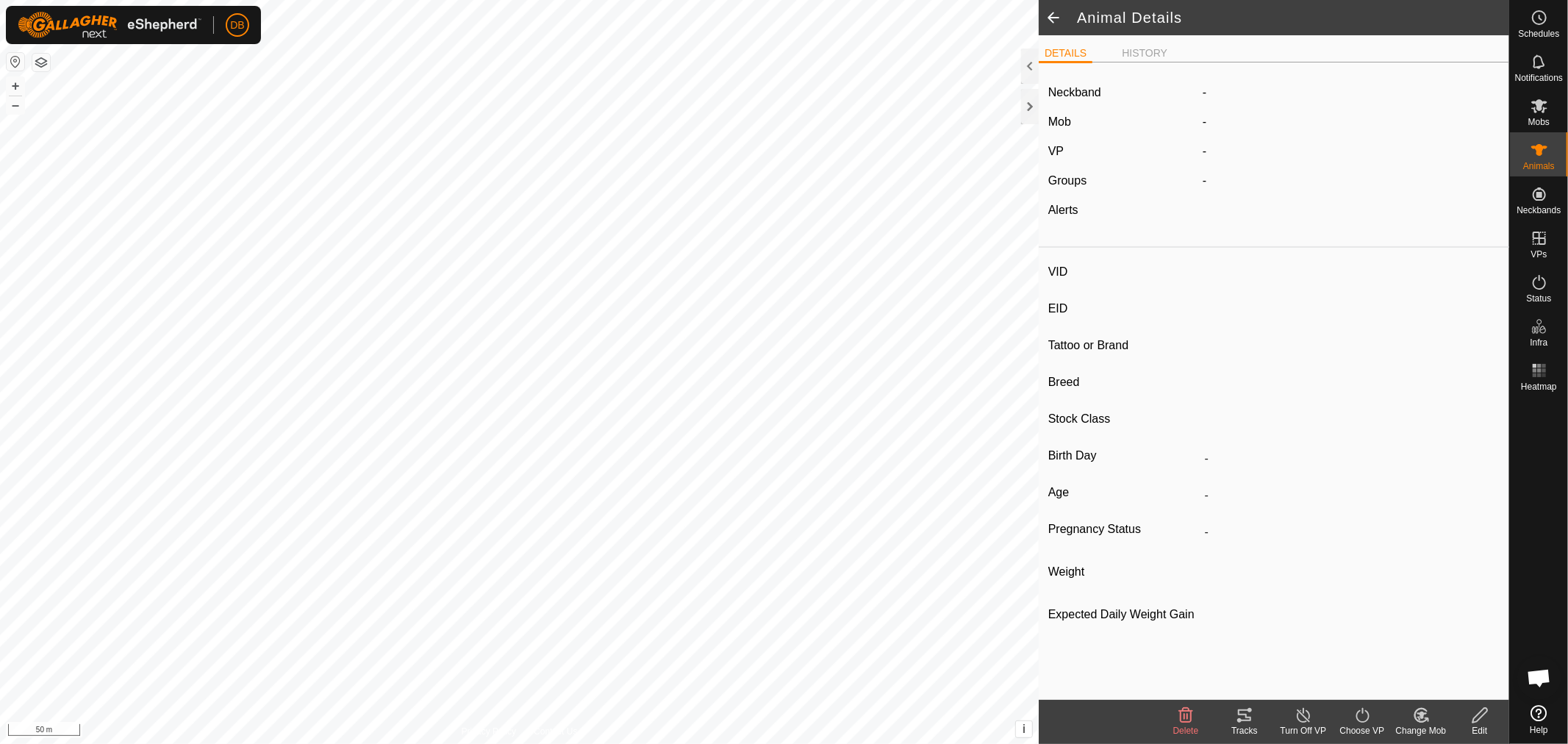
type input "Dickie00103"
type input "-"
type input "Red Pole"
type input "-"
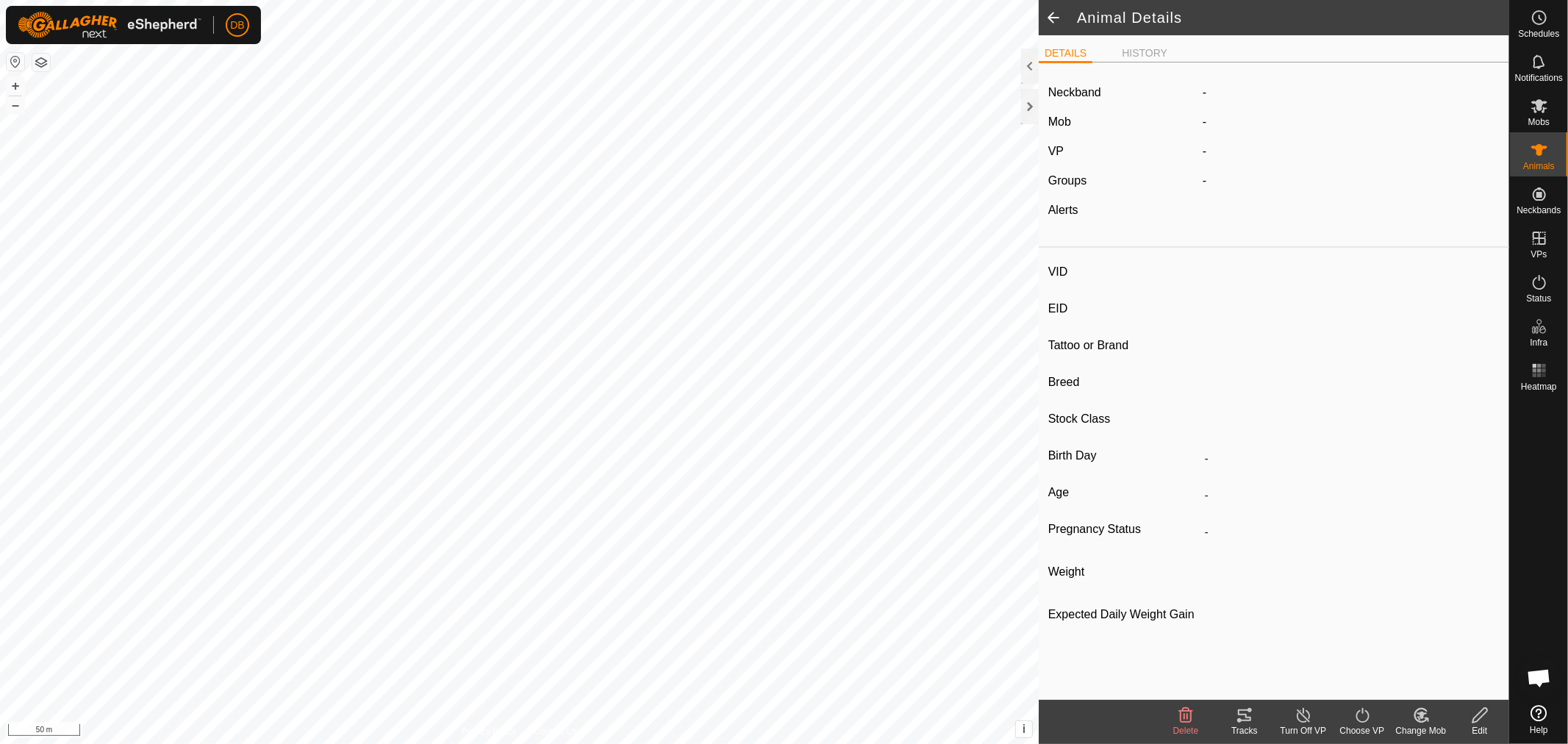
type input "0 kg"
type input "-"
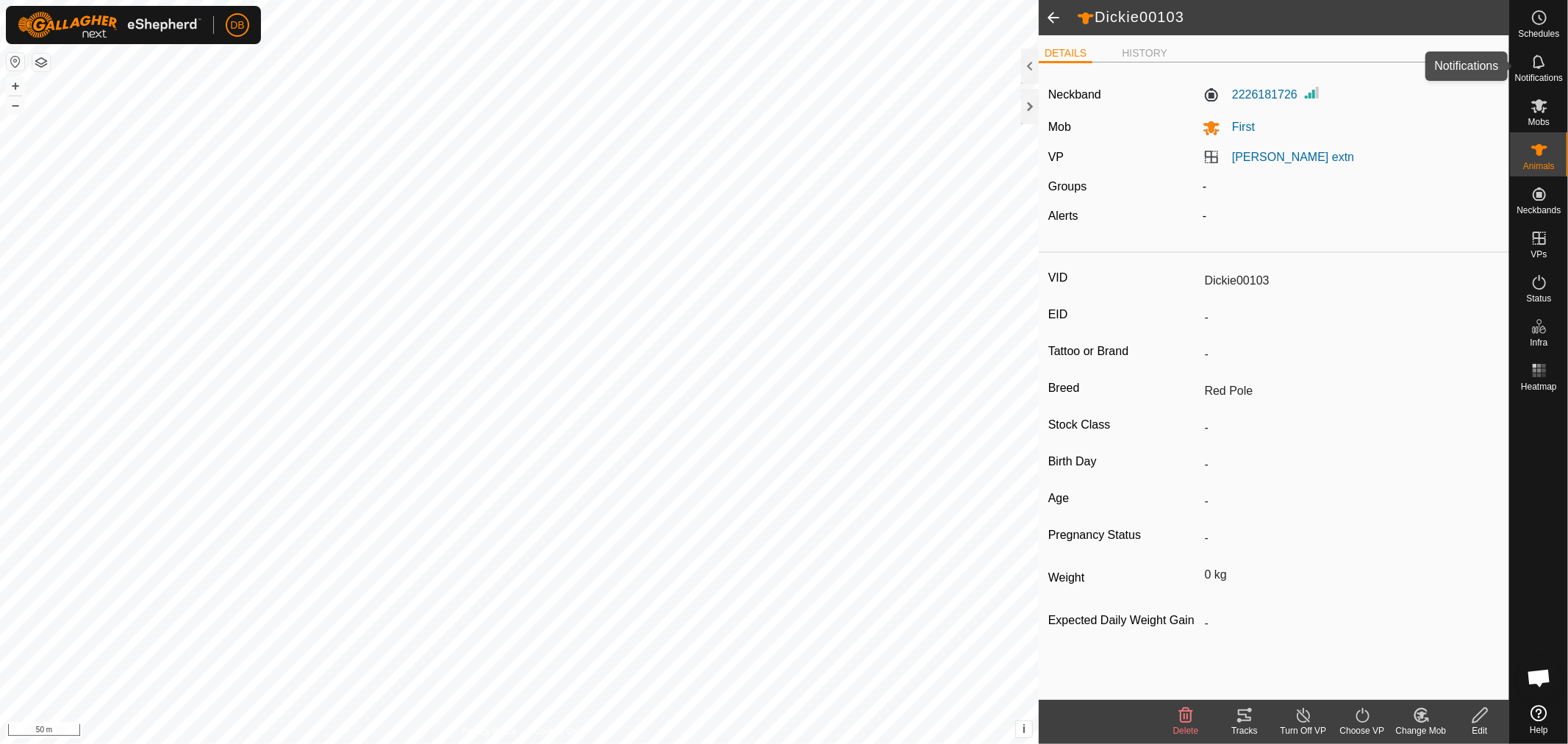
click at [1537, 64] on icon at bounding box center [1539, 61] width 17 height 17
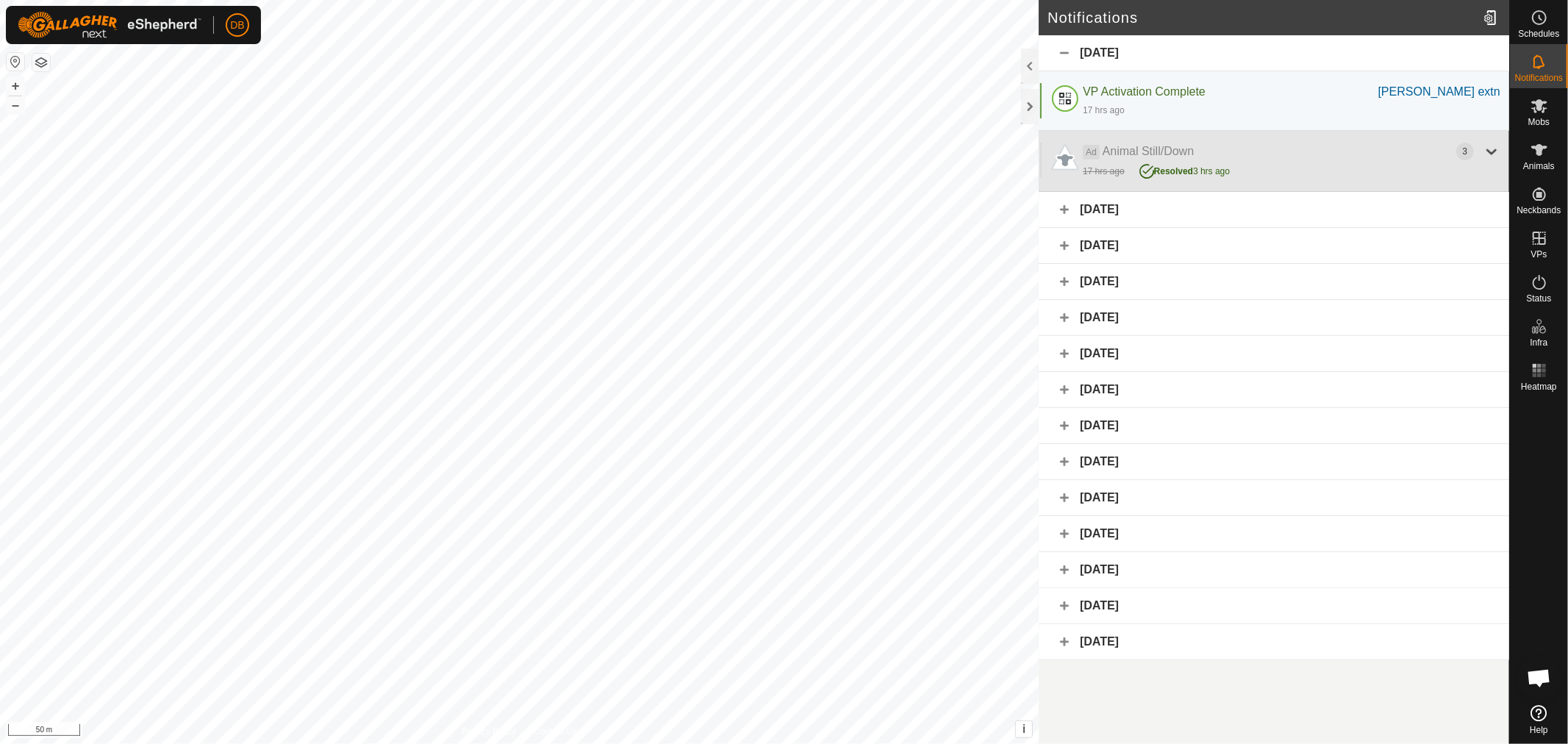
click at [1491, 151] on div at bounding box center [1491, 151] width 17 height 17
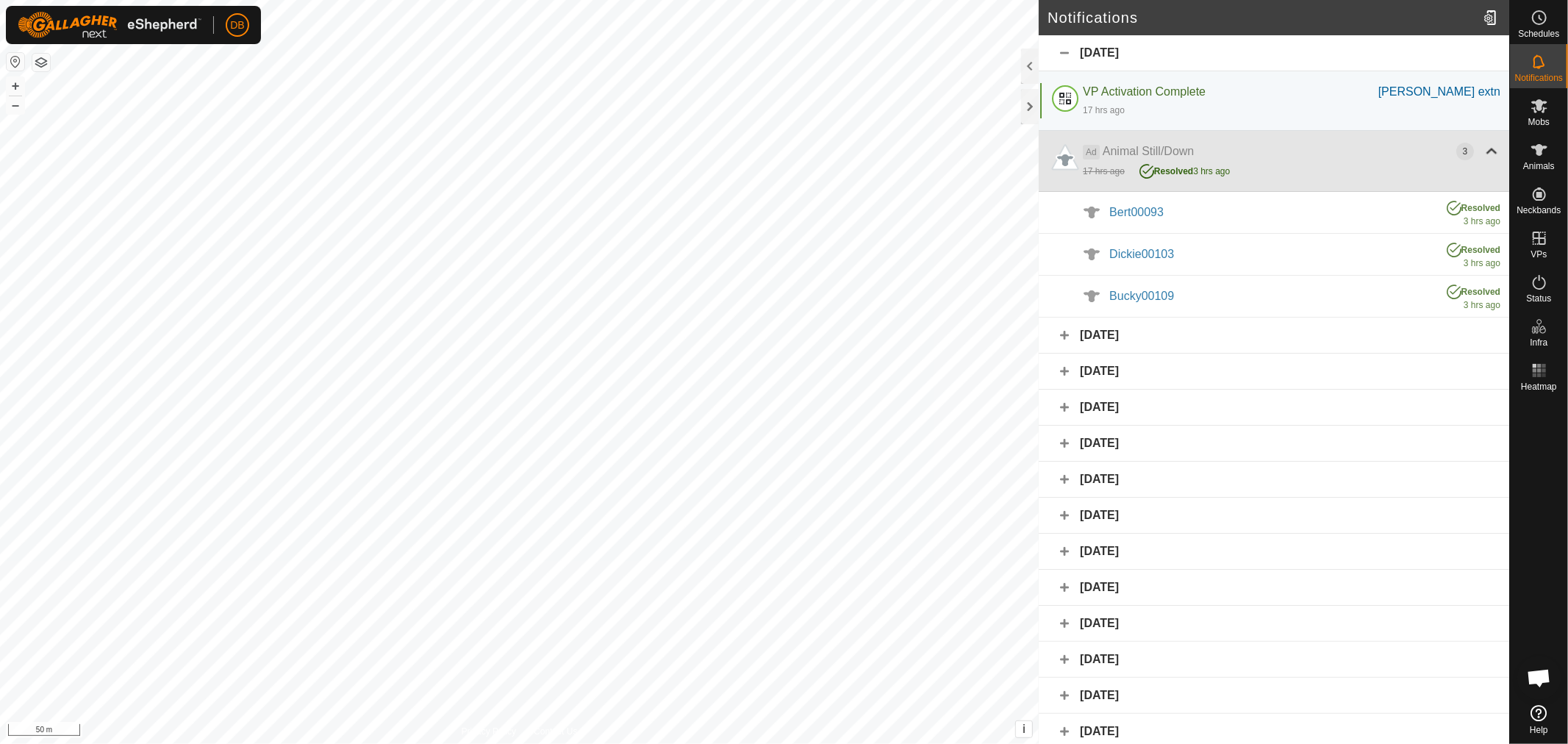
click at [1483, 147] on div at bounding box center [1491, 151] width 17 height 17
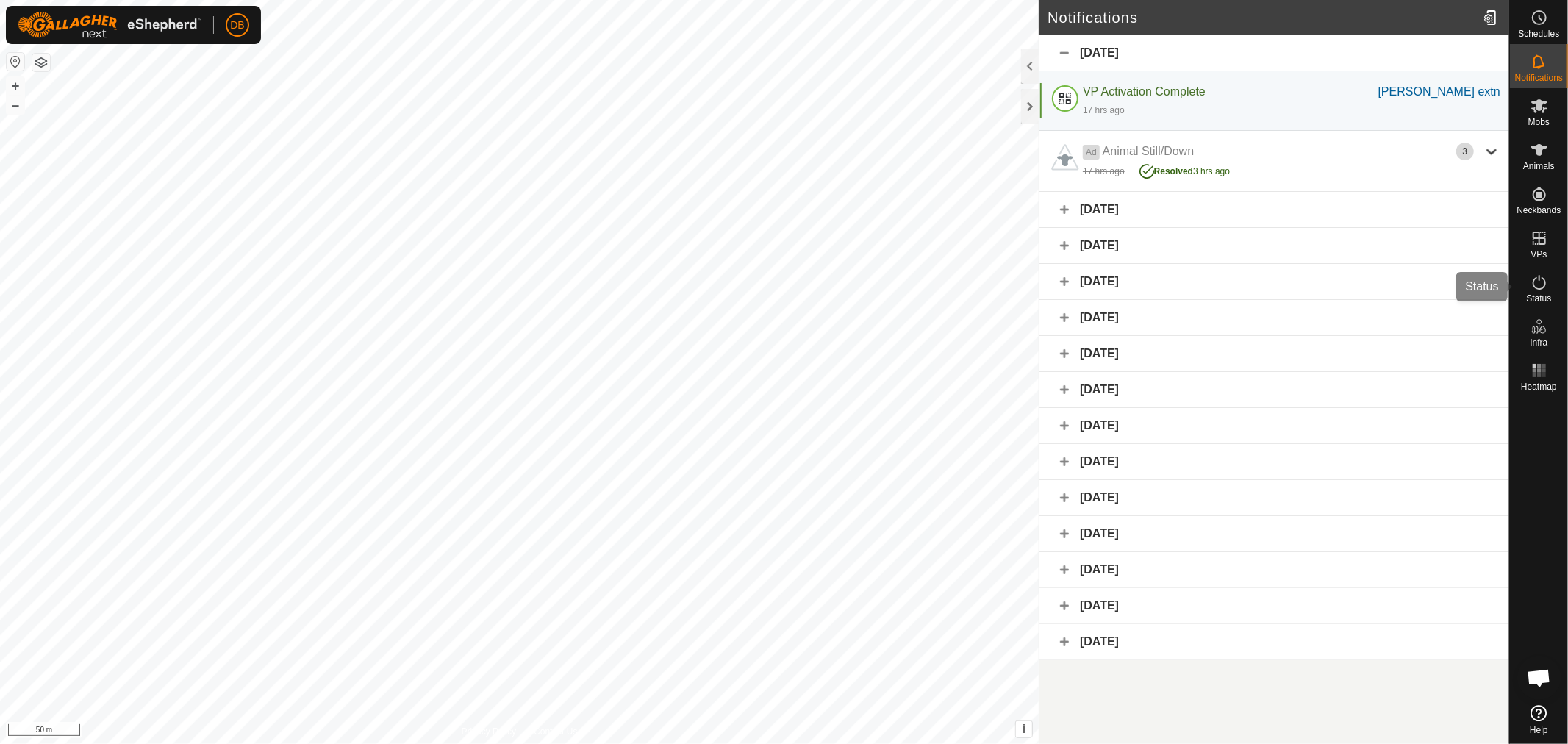
click at [1540, 294] on span "Status" at bounding box center [1539, 298] width 25 height 9
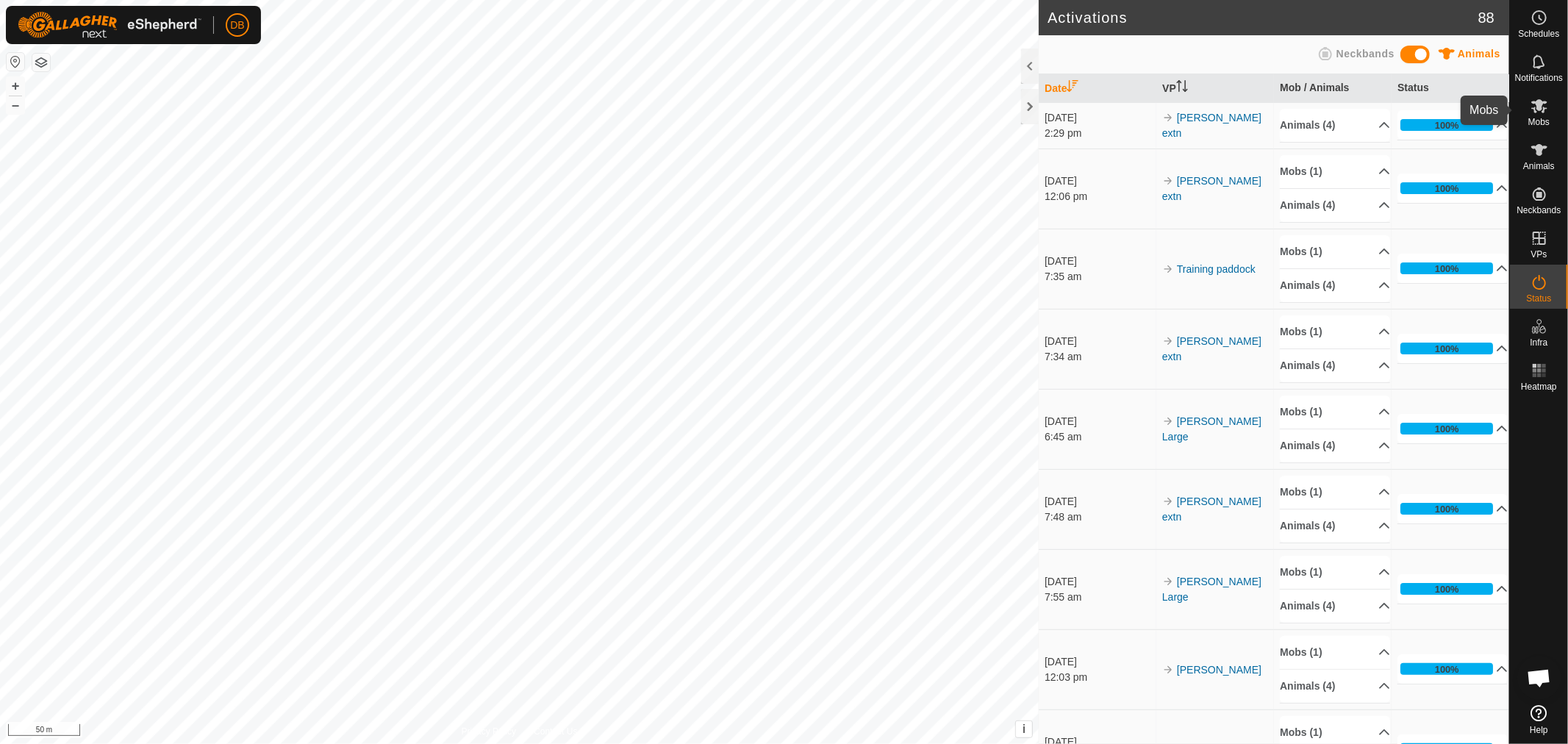
click at [1544, 103] on icon at bounding box center [1539, 106] width 16 height 14
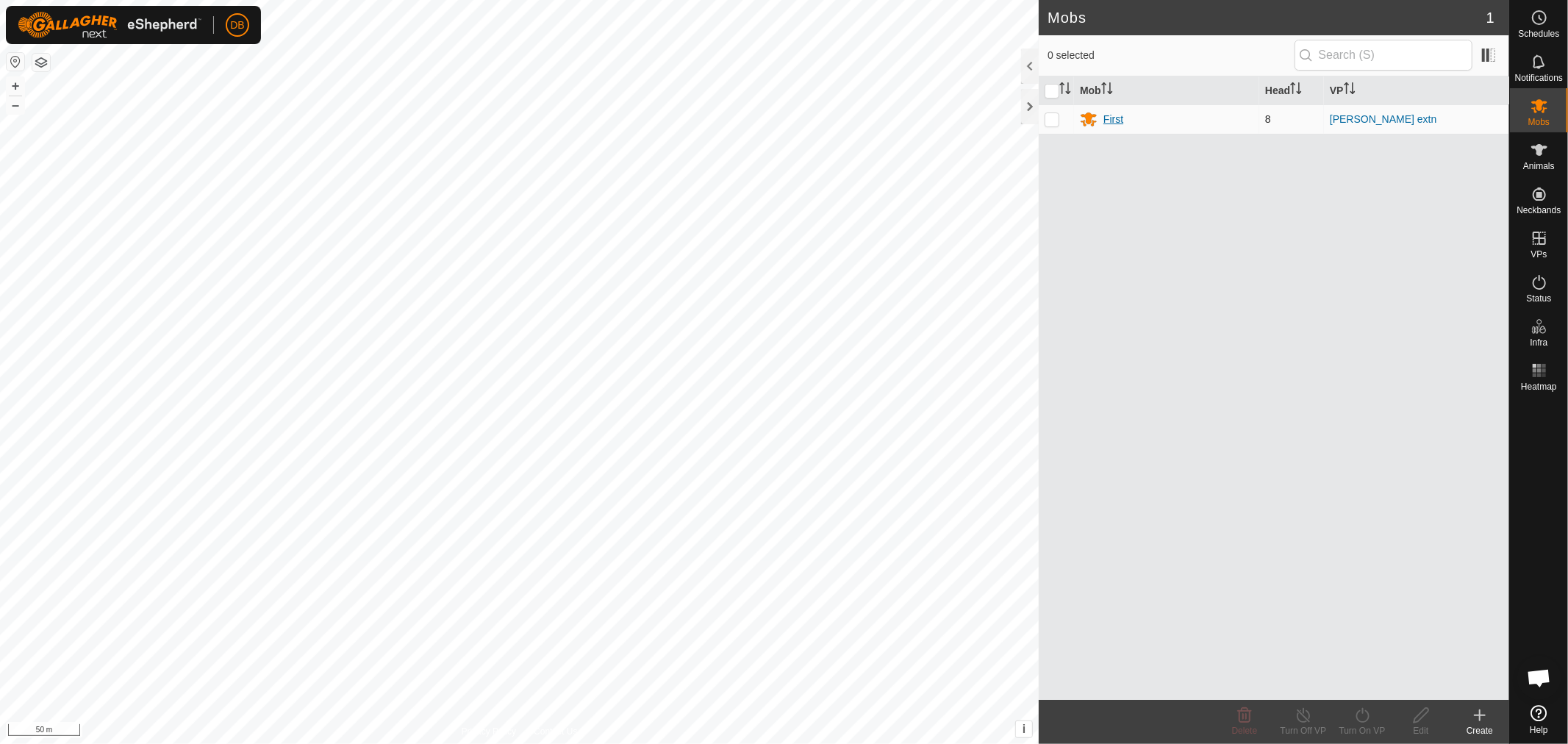
click at [1113, 116] on div "First" at bounding box center [1113, 119] width 20 height 15
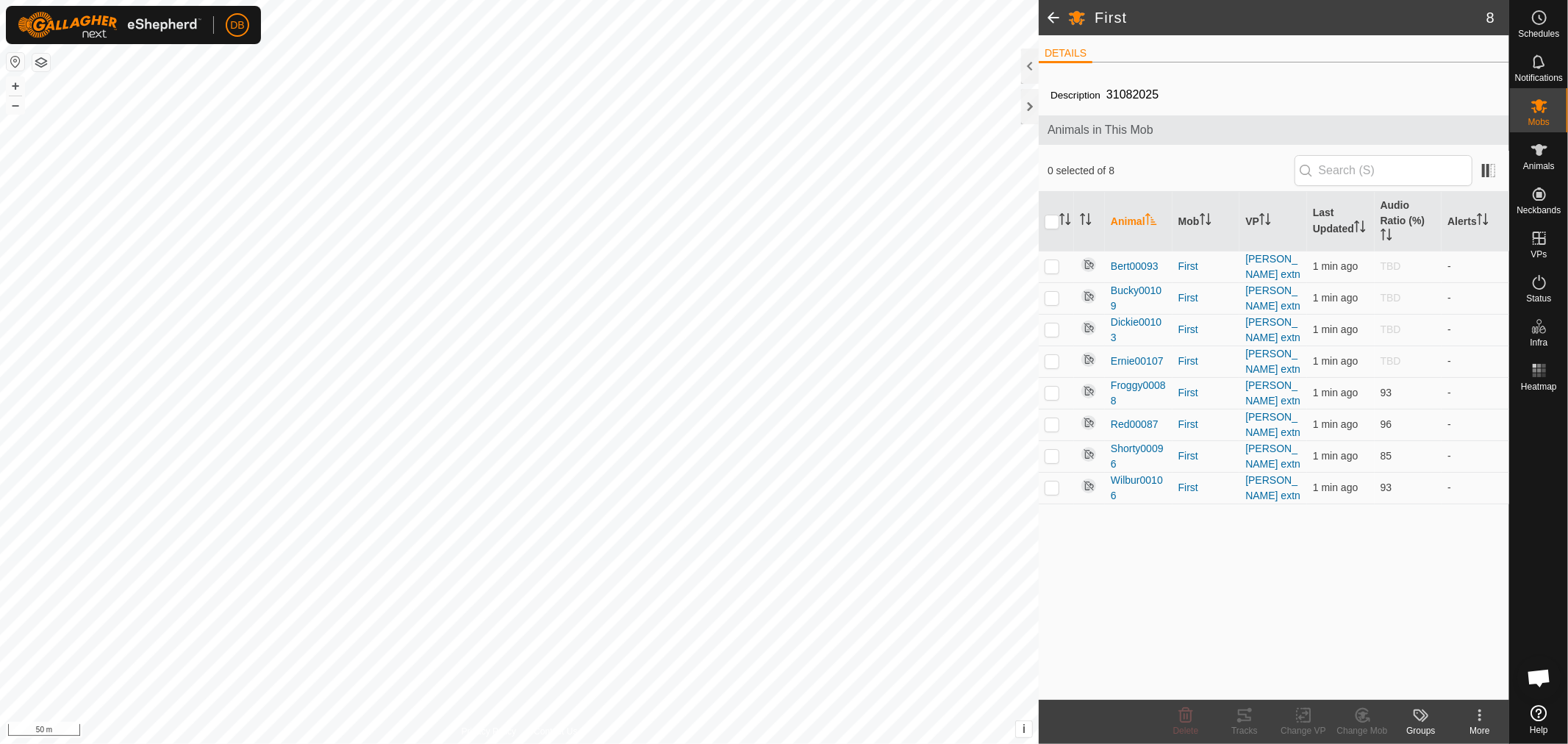
scroll to position [283, 0]
click at [1542, 155] on icon at bounding box center [1539, 150] width 17 height 17
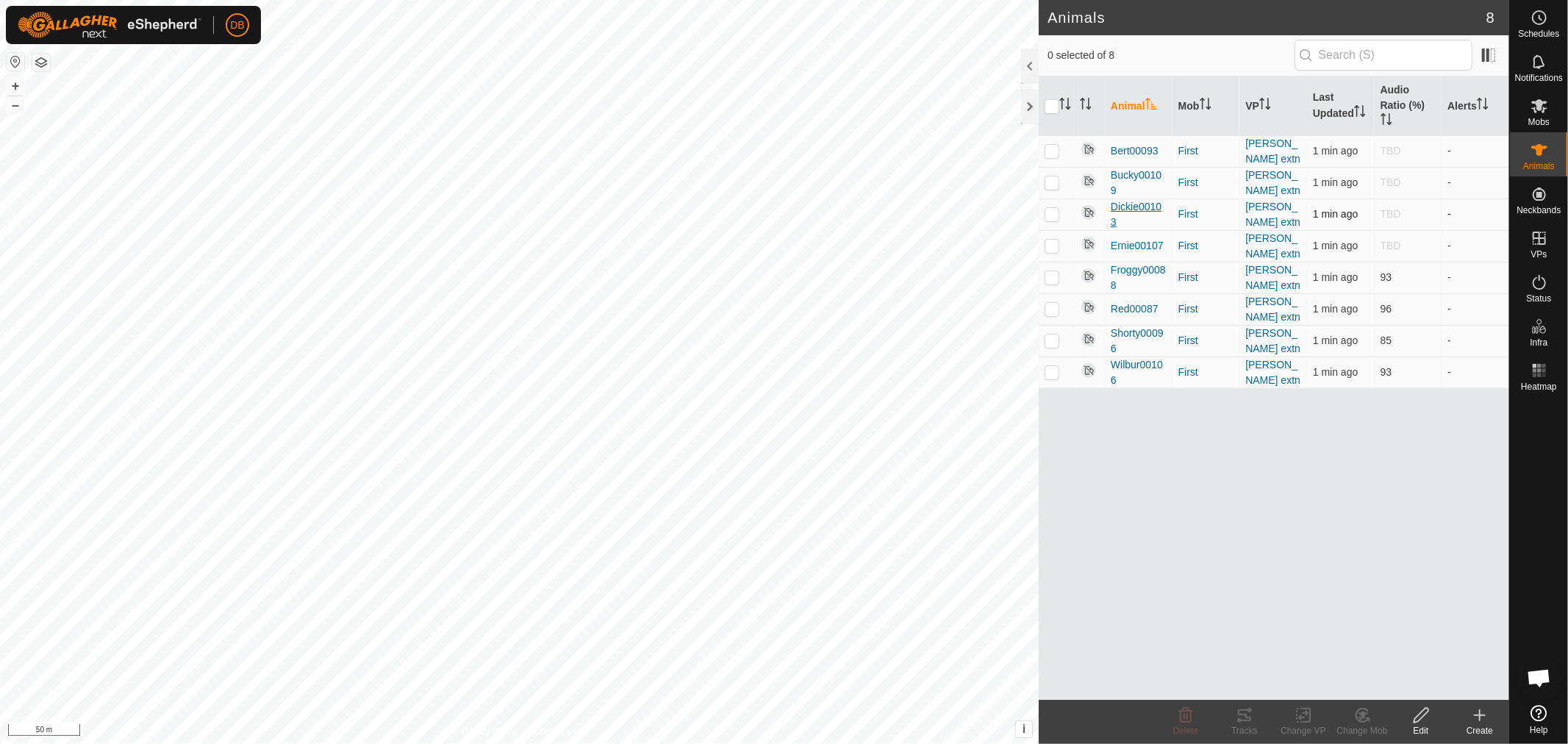
click at [1134, 202] on span "Dickie00103" at bounding box center [1139, 215] width 56 height 31
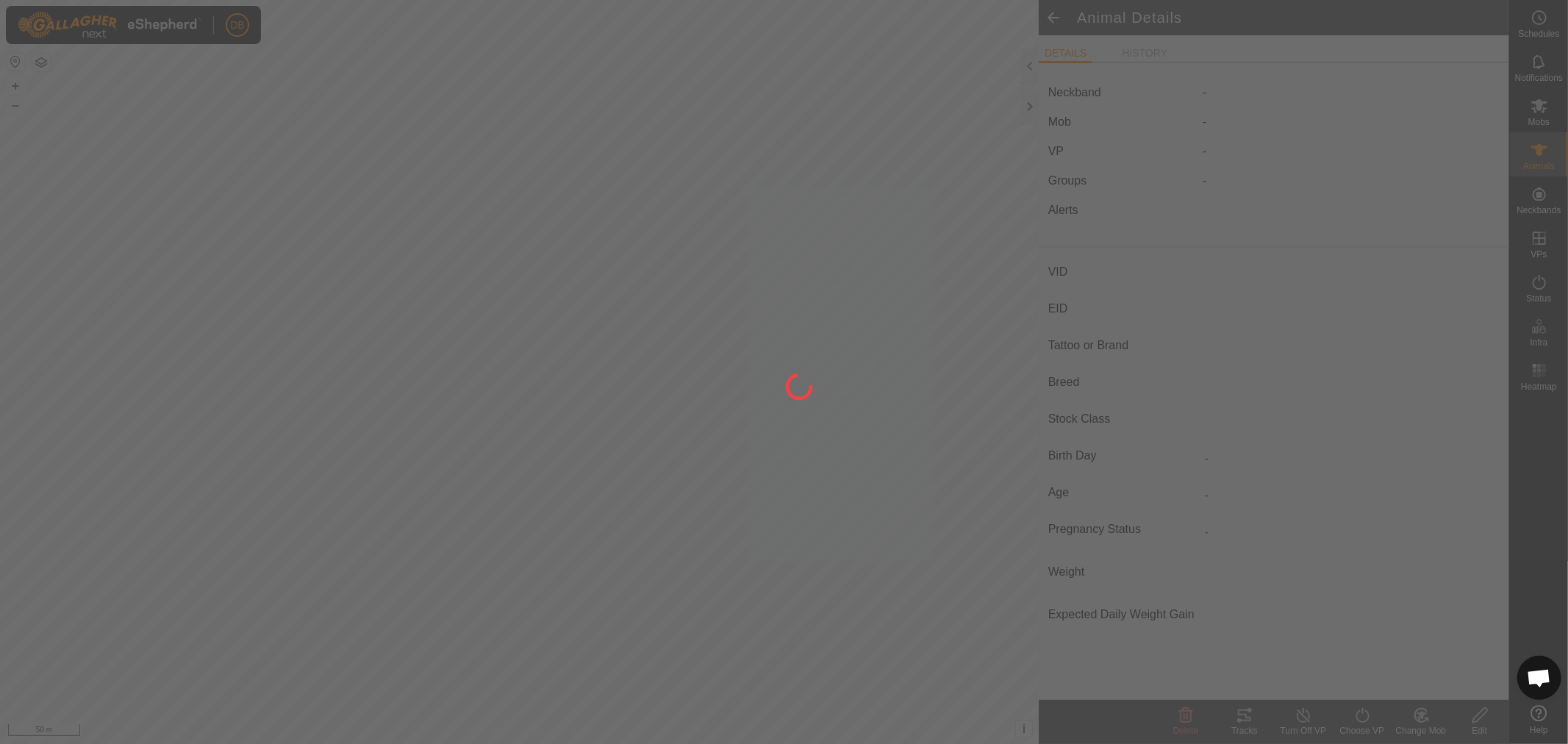
type input "Dickie00103"
type input "-"
type input "Red Pole"
type input "-"
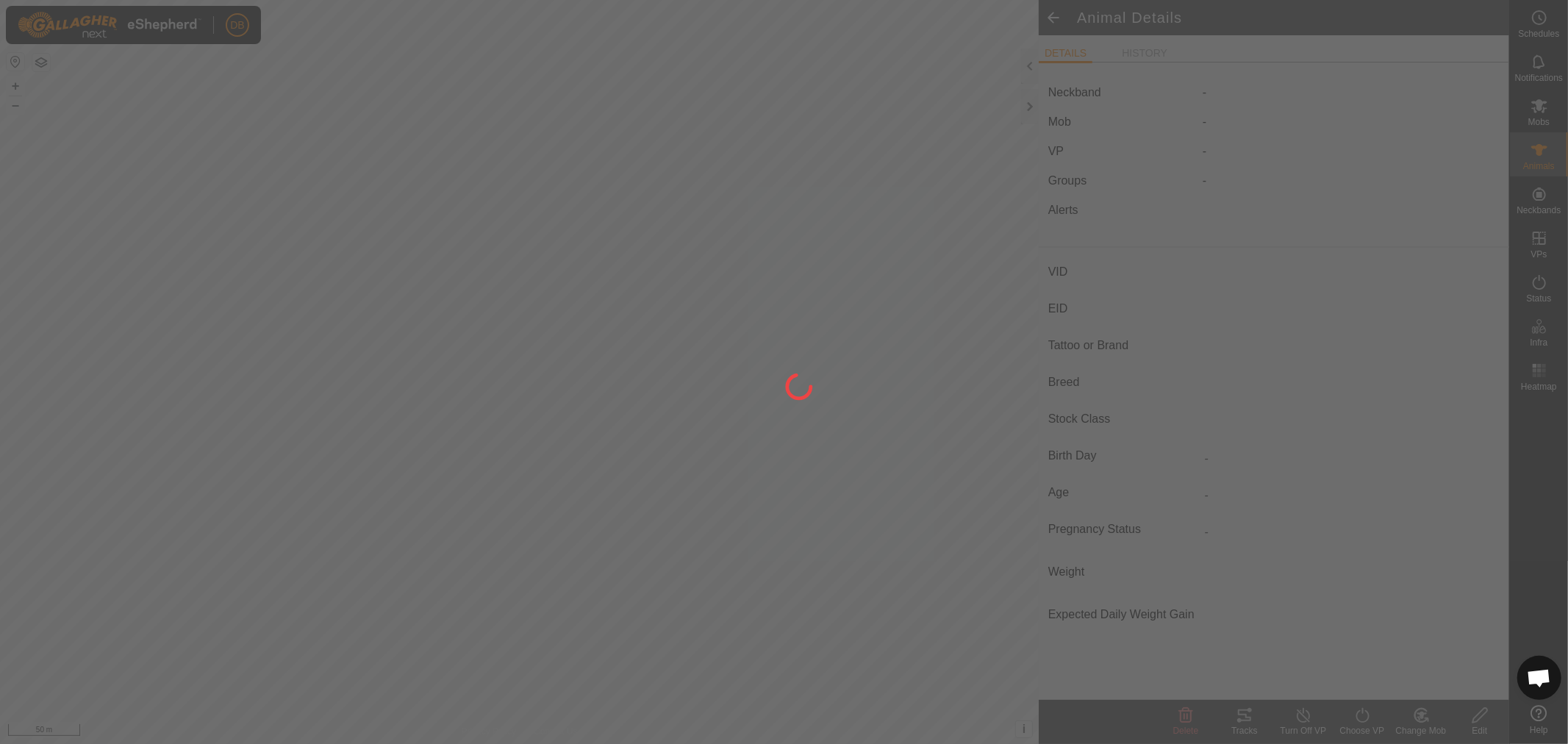
type input "0 kg"
type input "-"
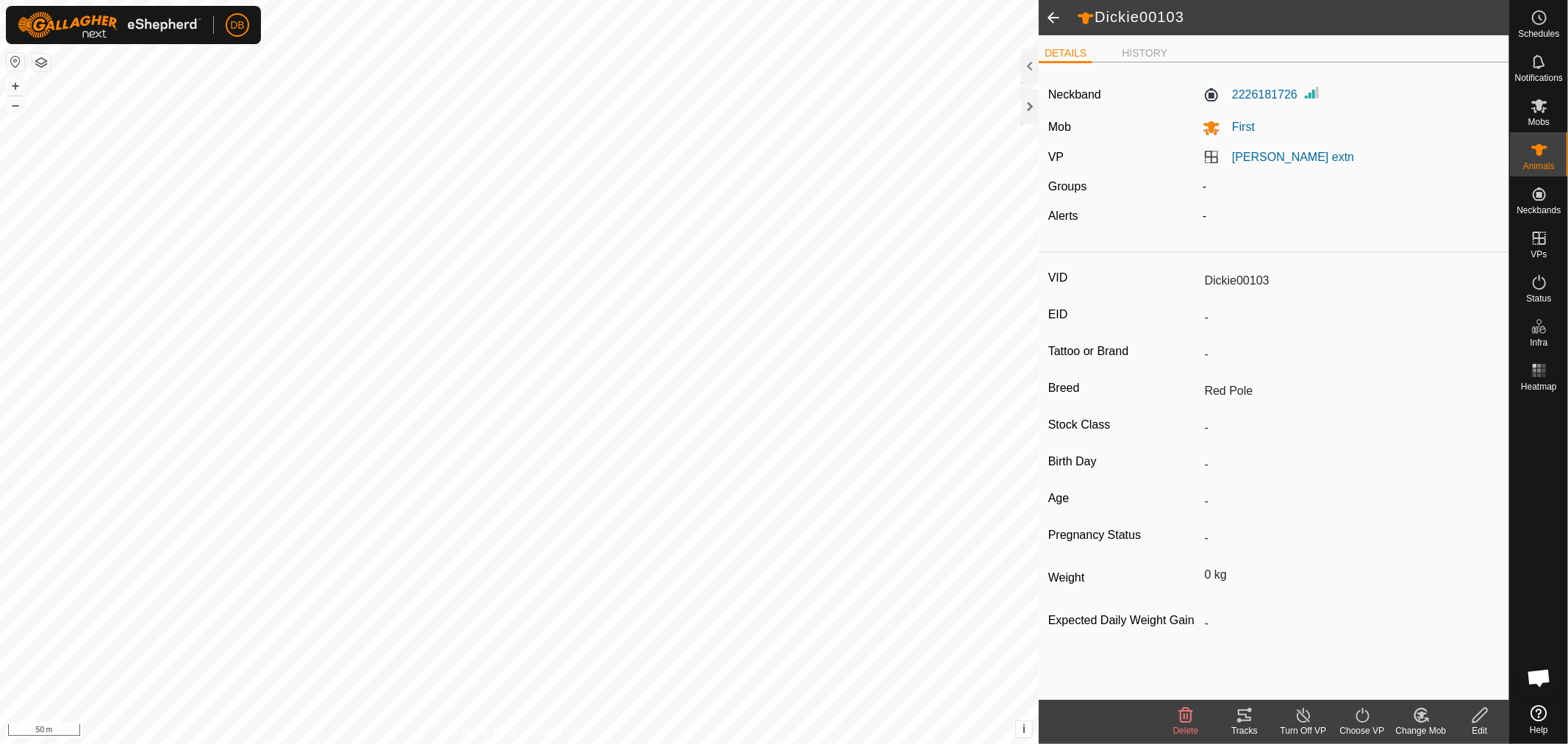
click at [1052, 10] on span at bounding box center [1053, 17] width 29 height 36
